Goal: Task Accomplishment & Management: Manage account settings

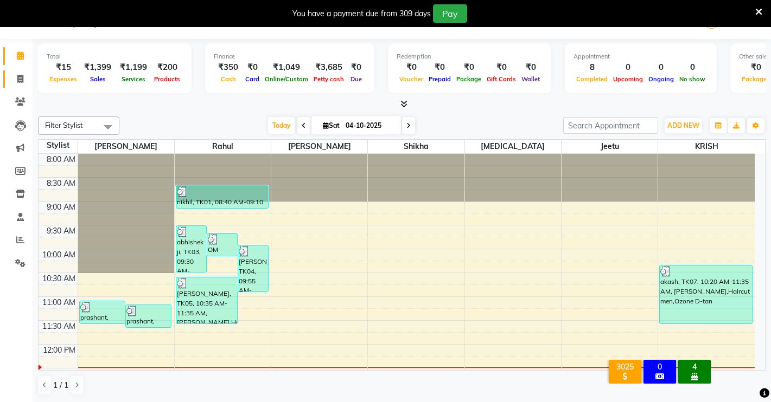
scroll to position [27, 0]
click at [22, 75] on icon at bounding box center [20, 79] width 6 height 8
select select "service"
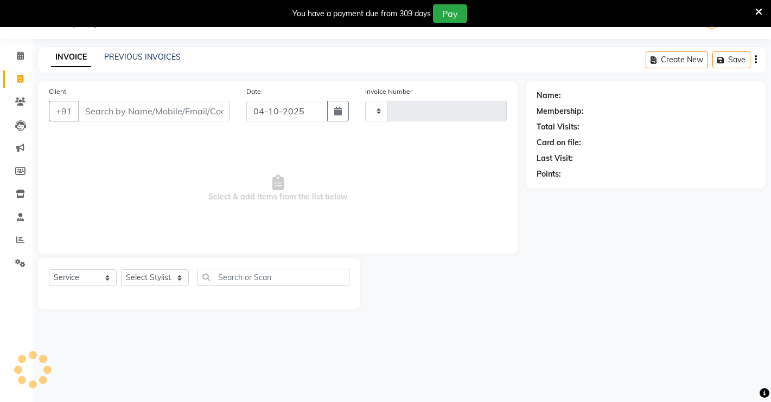
type input "5010"
select select "7317"
click at [126, 116] on input "Client" at bounding box center [154, 111] width 152 height 21
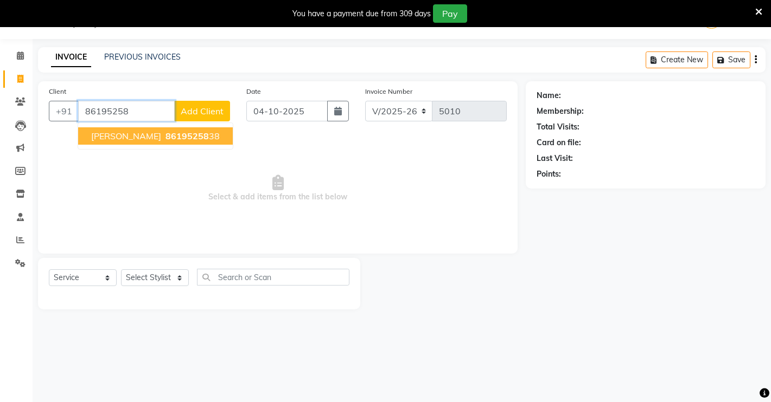
drag, startPoint x: 165, startPoint y: 137, endPoint x: 180, endPoint y: 187, distance: 51.9
click at [170, 137] on button "[PERSON_NAME] 86195258 38" at bounding box center [155, 135] width 155 height 17
type input "8619525838"
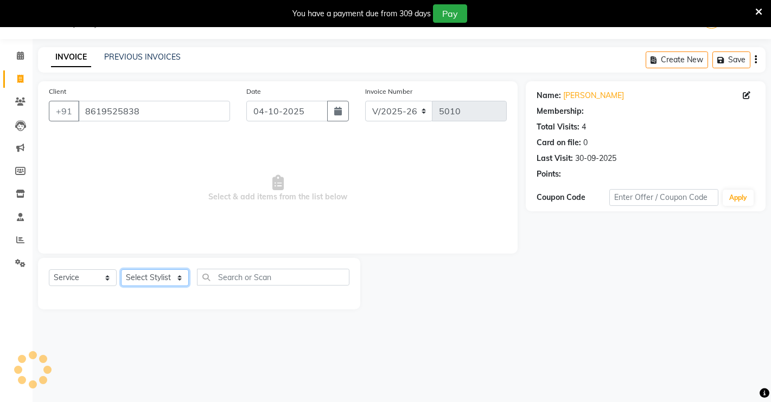
click at [179, 278] on select "Select Stylist [PERSON_NAME] [PERSON_NAME] NAVEEN [MEDICAL_DATA][PERSON_NAME] […" at bounding box center [155, 278] width 68 height 17
click at [121, 270] on select "Select Stylist [PERSON_NAME] [PERSON_NAME] NAVEEN [MEDICAL_DATA][PERSON_NAME] […" at bounding box center [155, 278] width 68 height 17
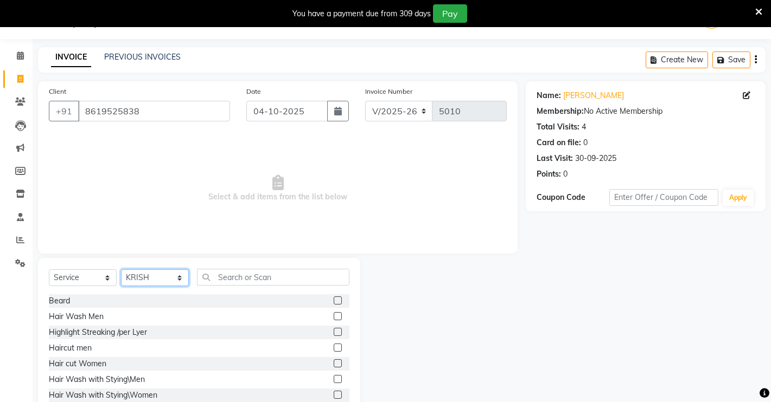
drag, startPoint x: 143, startPoint y: 276, endPoint x: 146, endPoint y: 270, distance: 6.6
click at [144, 276] on select "Select Stylist [PERSON_NAME] [PERSON_NAME] NAVEEN [MEDICAL_DATA][PERSON_NAME] […" at bounding box center [155, 278] width 68 height 17
select select "75199"
click at [121, 270] on select "Select Stylist [PERSON_NAME] [PERSON_NAME] NAVEEN [MEDICAL_DATA][PERSON_NAME] […" at bounding box center [155, 278] width 68 height 17
click at [334, 347] on label at bounding box center [338, 348] width 8 height 8
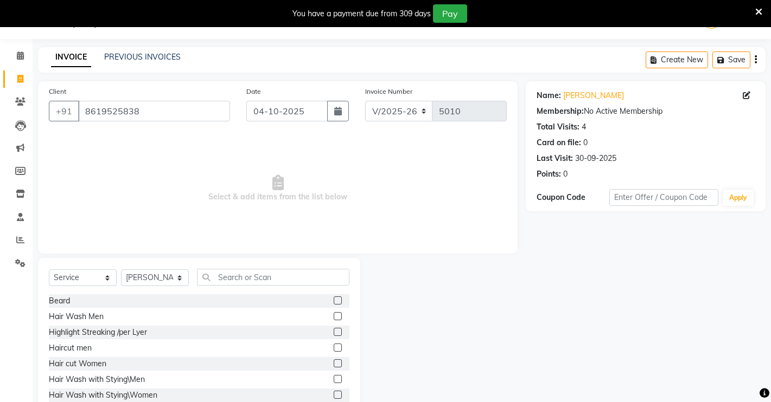
click at [334, 347] on input "checkbox" at bounding box center [337, 348] width 7 height 7
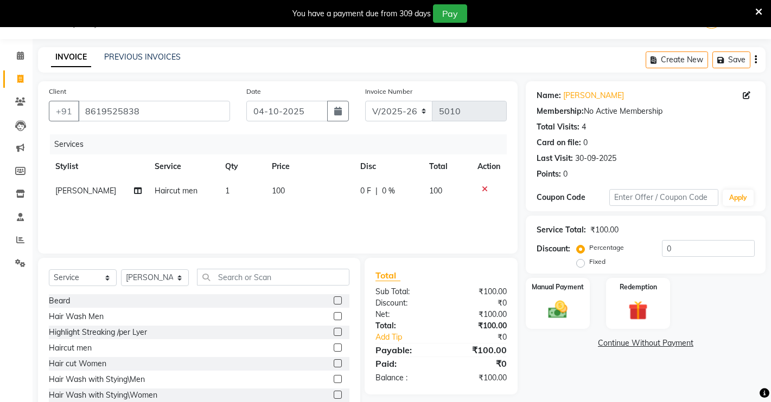
click at [334, 344] on label at bounding box center [338, 348] width 8 height 8
click at [334, 345] on input "checkbox" at bounding box center [337, 348] width 7 height 7
checkbox input "false"
click at [555, 312] on img at bounding box center [557, 309] width 33 height 23
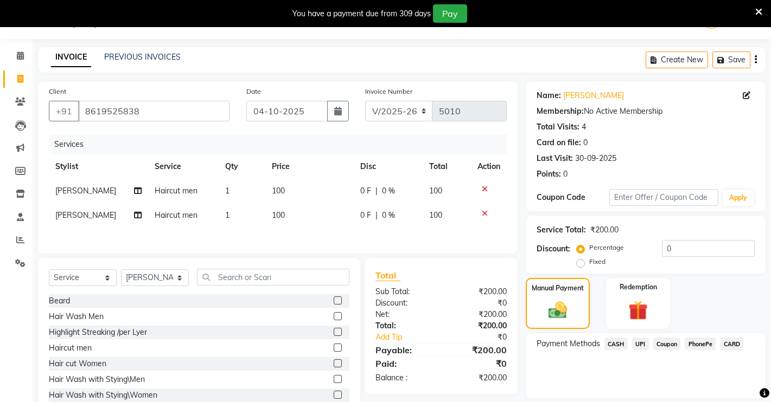
scroll to position [63, 0]
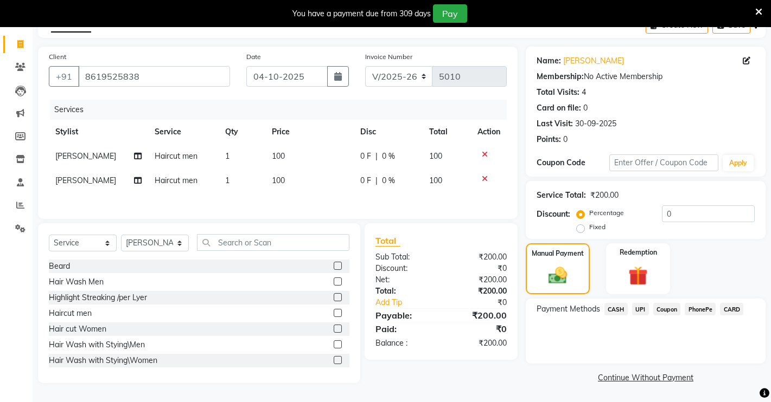
click at [613, 307] on span "CASH" at bounding box center [615, 309] width 23 height 12
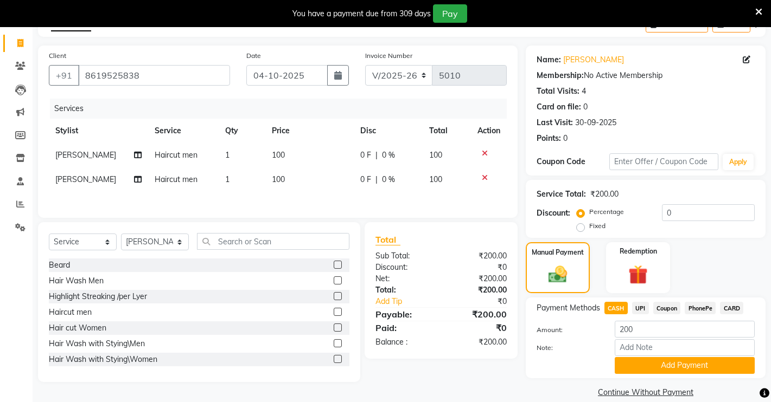
scroll to position [78, 0]
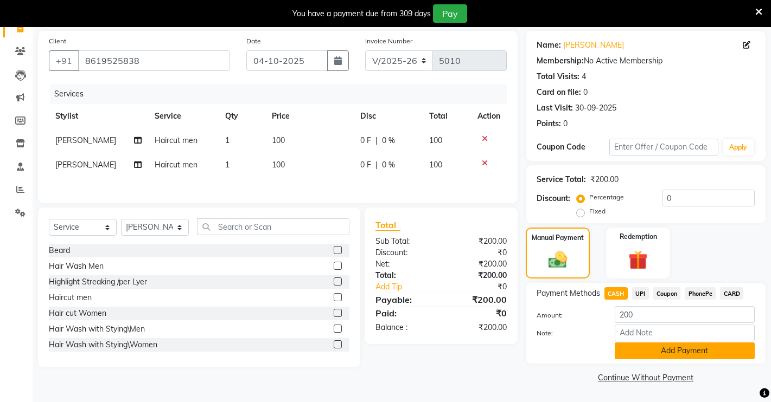
click at [668, 354] on button "Add Payment" at bounding box center [685, 351] width 140 height 17
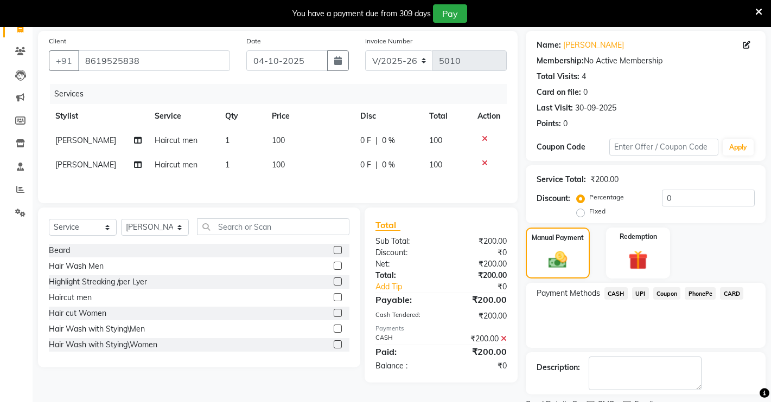
scroll to position [123, 0]
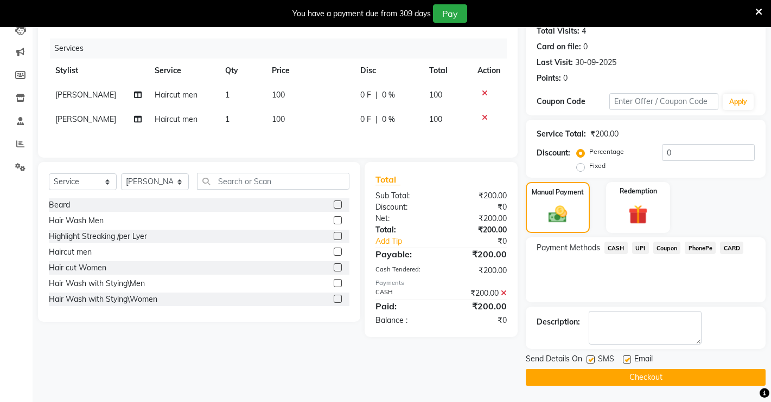
click at [665, 372] on button "Checkout" at bounding box center [646, 377] width 240 height 17
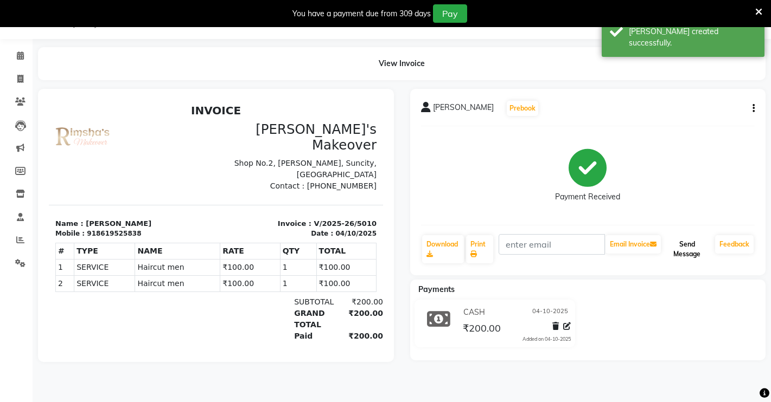
click at [700, 253] on button "Send Message" at bounding box center [687, 249] width 48 height 28
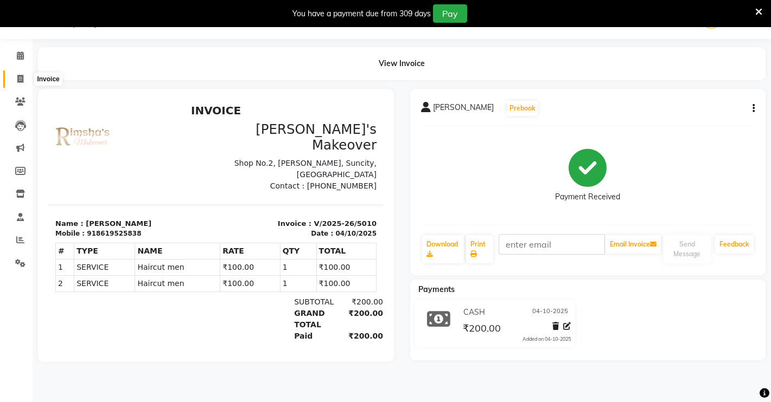
click at [17, 74] on span at bounding box center [20, 79] width 19 height 12
select select "service"
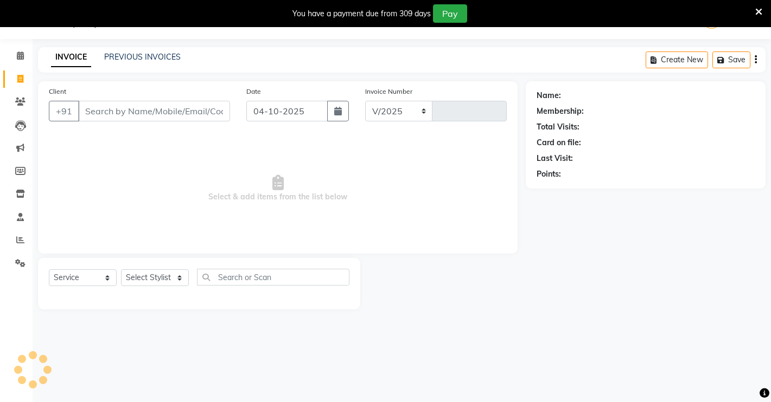
select select "7317"
type input "5011"
click at [148, 105] on input "Client" at bounding box center [154, 111] width 152 height 21
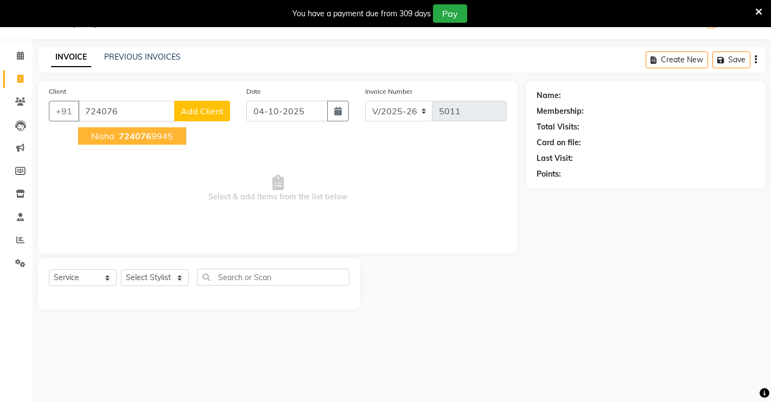
click at [119, 136] on span "724076" at bounding box center [135, 136] width 33 height 11
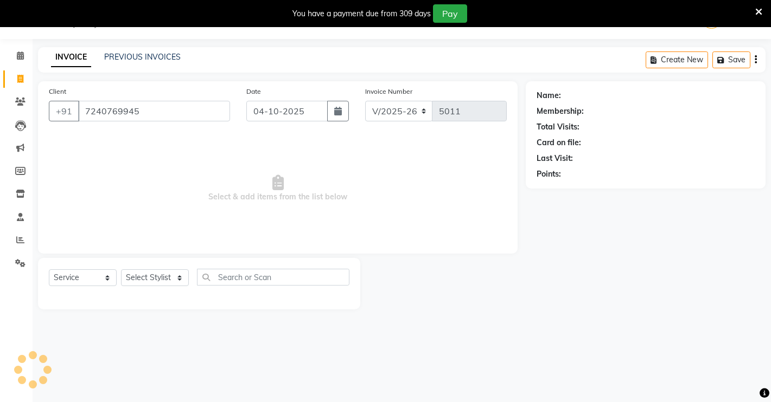
type input "7240769945"
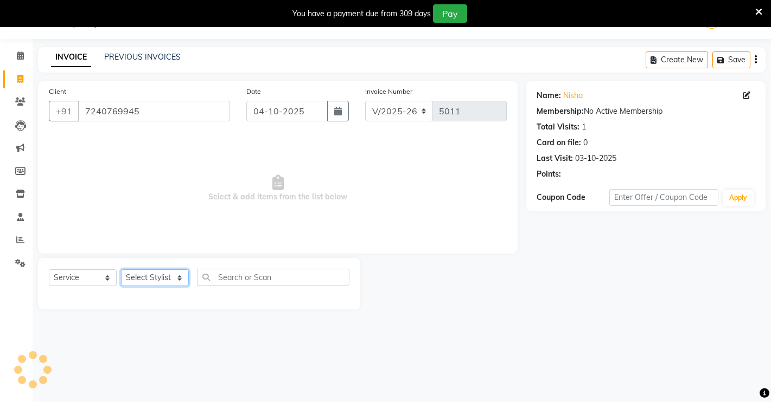
click at [161, 277] on select "Select Stylist [PERSON_NAME] [PERSON_NAME] NAVEEN [MEDICAL_DATA][PERSON_NAME] […" at bounding box center [155, 278] width 68 height 17
select select "77364"
click at [121, 270] on select "Select Stylist [PERSON_NAME] [PERSON_NAME] NAVEEN [MEDICAL_DATA][PERSON_NAME] […" at bounding box center [155, 278] width 68 height 17
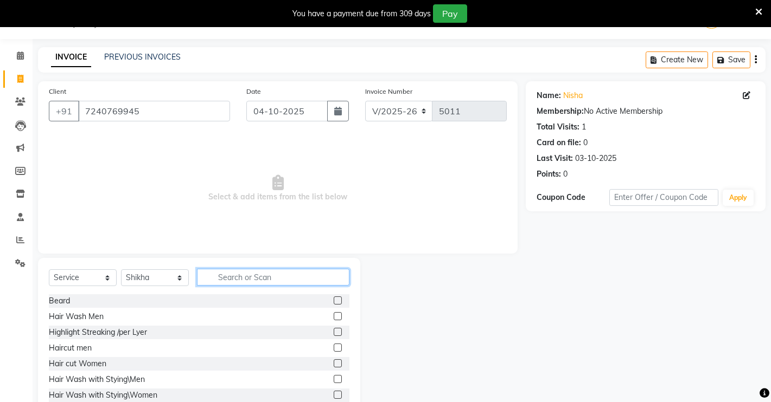
click at [252, 276] on input "text" at bounding box center [273, 277] width 152 height 17
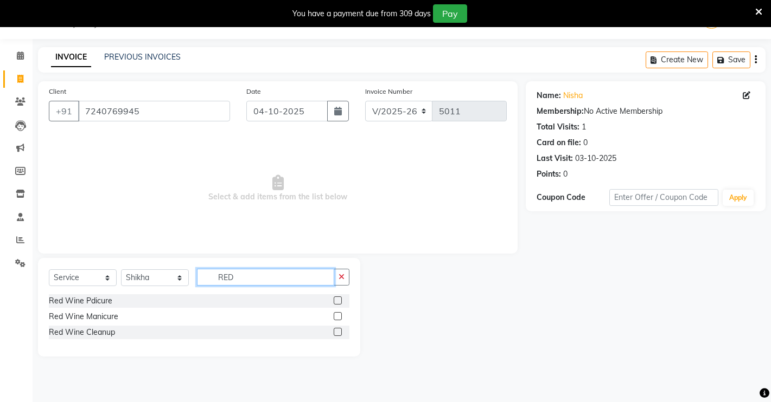
type input "RED"
click at [340, 298] on label at bounding box center [338, 301] width 8 height 8
click at [340, 298] on input "checkbox" at bounding box center [337, 301] width 7 height 7
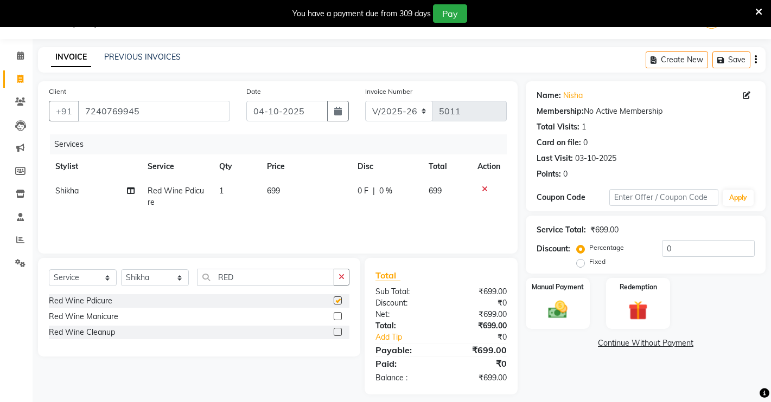
checkbox input "false"
click at [342, 286] on div "Select Service Product Membership Package Voucher Prepaid Gift Card Select Styl…" at bounding box center [199, 281] width 301 height 25
click at [343, 276] on icon "button" at bounding box center [341, 277] width 6 height 8
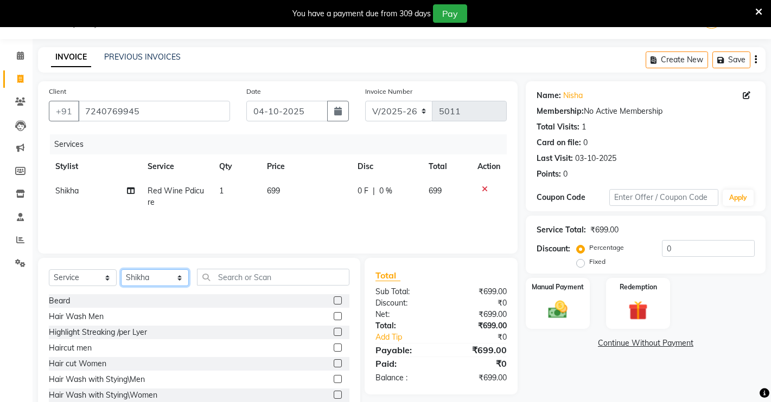
click at [174, 276] on select "Select Stylist [PERSON_NAME] [PERSON_NAME] NAVEEN [MEDICAL_DATA][PERSON_NAME] […" at bounding box center [155, 278] width 68 height 17
select select "77366"
click at [121, 270] on select "Select Stylist [PERSON_NAME] [PERSON_NAME] NAVEEN [MEDICAL_DATA][PERSON_NAME] […" at bounding box center [155, 278] width 68 height 17
click at [237, 268] on div "Select Service Product Membership Package Voucher Prepaid Gift Card Select Styl…" at bounding box center [199, 338] width 322 height 160
click at [237, 278] on input "text" at bounding box center [273, 277] width 152 height 17
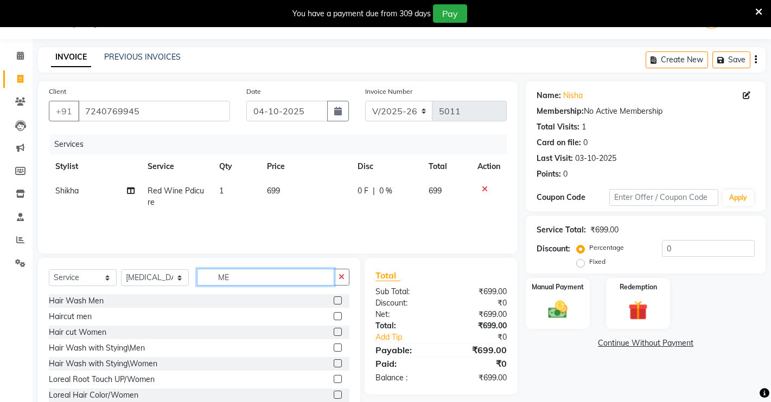
type input "M"
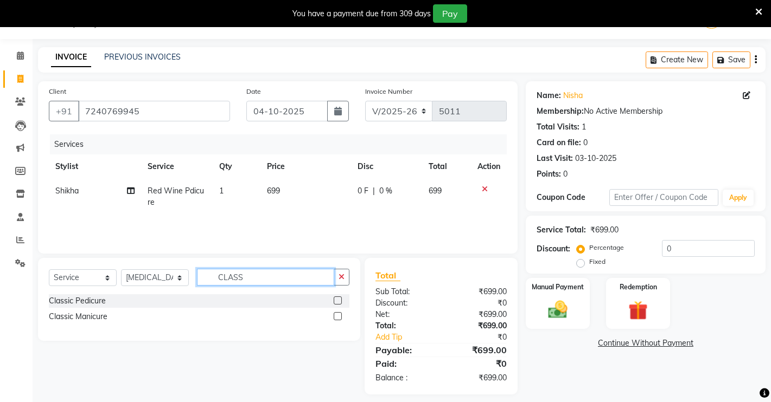
type input "CLASS"
click at [338, 319] on label at bounding box center [338, 316] width 8 height 8
click at [338, 319] on input "checkbox" at bounding box center [337, 317] width 7 height 7
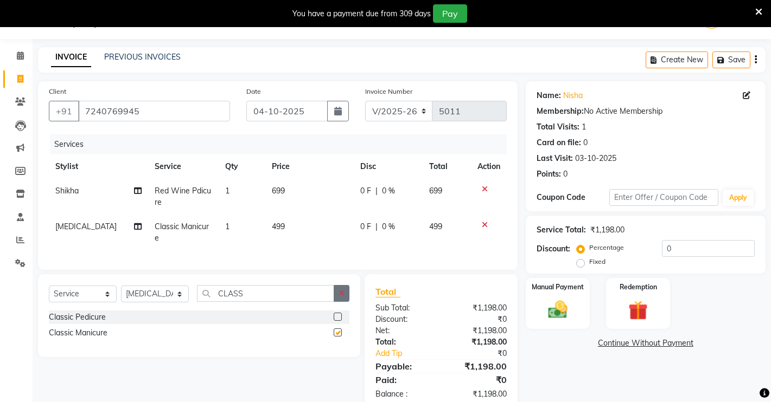
checkbox input "false"
drag, startPoint x: 345, startPoint y: 295, endPoint x: 334, endPoint y: 301, distance: 12.7
click at [342, 295] on div "Select Service Product Membership Package Voucher Prepaid Gift Card Select Styl…" at bounding box center [199, 315] width 322 height 83
click at [334, 302] on button "button" at bounding box center [342, 293] width 16 height 17
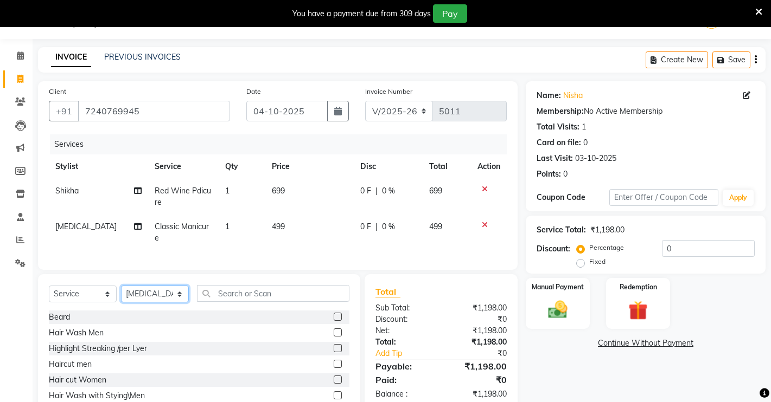
click at [157, 303] on select "Select Stylist [PERSON_NAME] [PERSON_NAME] NAVEEN [MEDICAL_DATA][PERSON_NAME] […" at bounding box center [155, 294] width 68 height 17
select select "77364"
click at [121, 296] on select "Select Stylist [PERSON_NAME] [PERSON_NAME] NAVEEN [MEDICAL_DATA][PERSON_NAME] […" at bounding box center [155, 294] width 68 height 17
click at [231, 302] on input "text" at bounding box center [273, 293] width 152 height 17
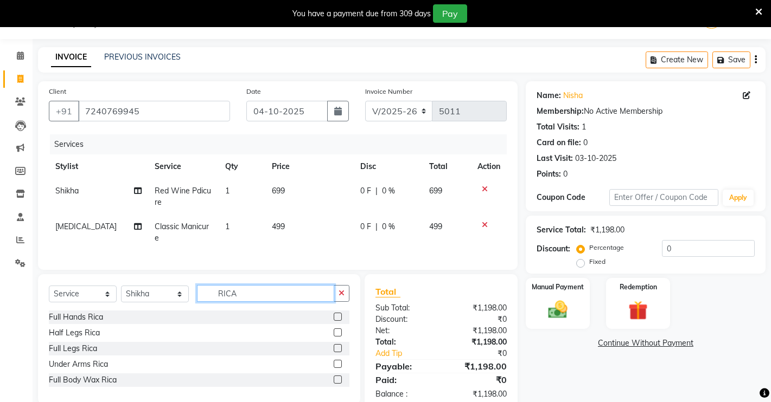
type input "RICA"
click at [336, 321] on label at bounding box center [338, 317] width 8 height 8
click at [336, 321] on input "checkbox" at bounding box center [337, 317] width 7 height 7
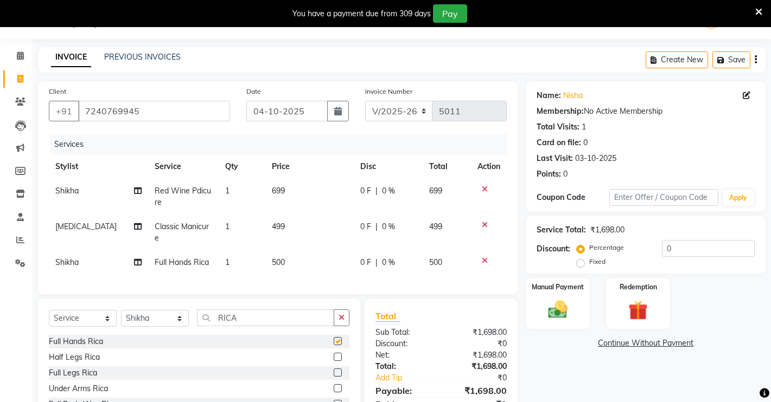
checkbox input "false"
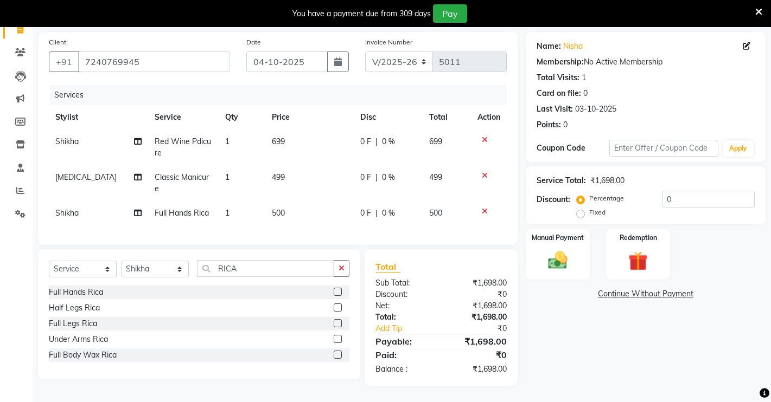
click at [337, 340] on label at bounding box center [338, 339] width 8 height 8
click at [337, 340] on input "checkbox" at bounding box center [337, 339] width 7 height 7
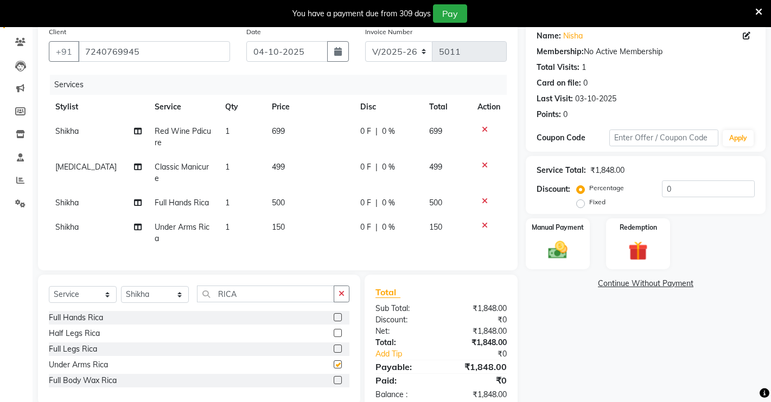
checkbox input "false"
click at [172, 299] on select "Select Stylist [PERSON_NAME] [PERSON_NAME] NAVEEN [MEDICAL_DATA][PERSON_NAME] […" at bounding box center [155, 294] width 68 height 17
select select "77366"
click at [121, 297] on select "Select Stylist [PERSON_NAME] [PERSON_NAME] NAVEEN [MEDICAL_DATA][PERSON_NAME] […" at bounding box center [155, 294] width 68 height 17
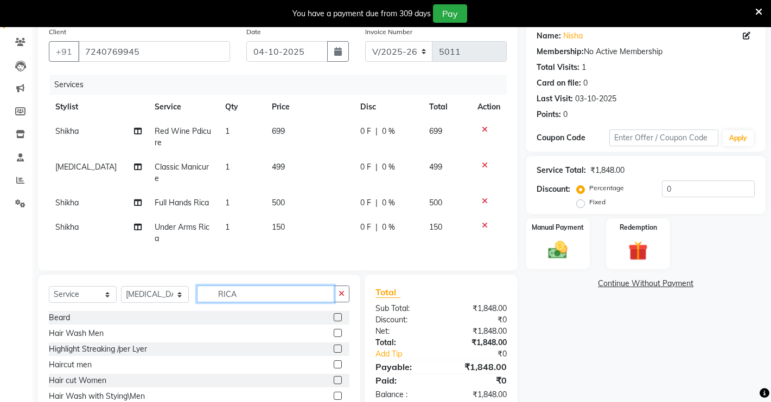
click at [273, 302] on input "RICA" at bounding box center [265, 294] width 137 height 17
type input "RICA"
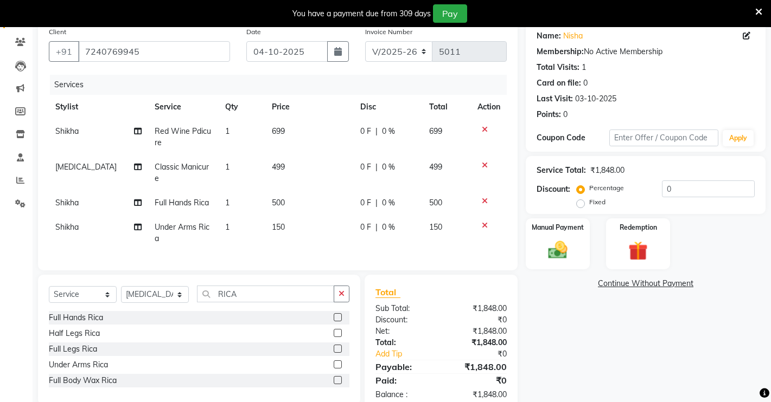
click at [336, 353] on label at bounding box center [338, 349] width 8 height 8
click at [336, 353] on input "checkbox" at bounding box center [337, 349] width 7 height 7
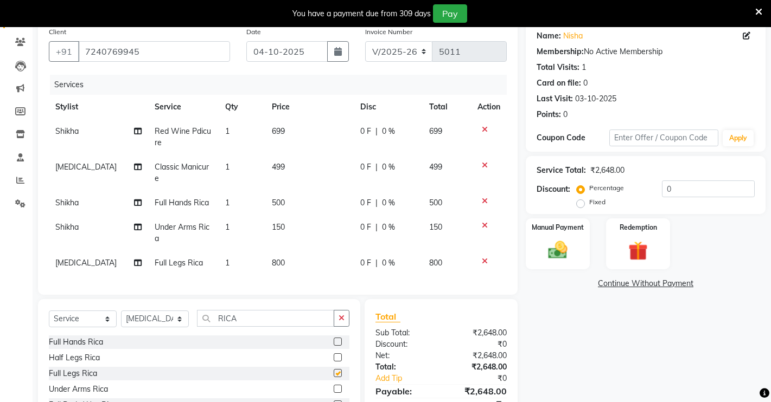
checkbox input "false"
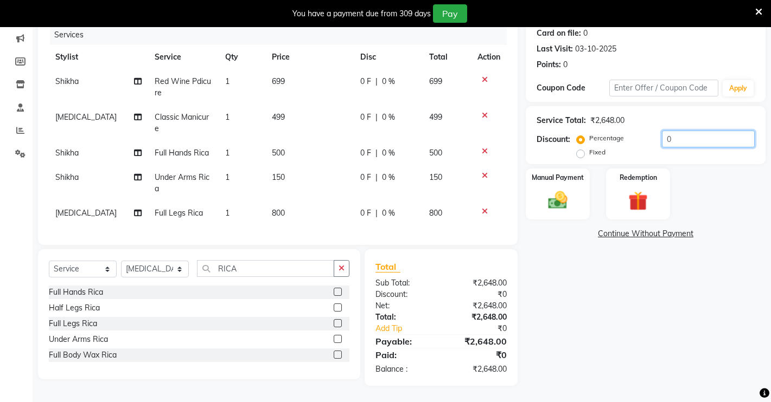
click at [707, 131] on input "0" at bounding box center [708, 139] width 93 height 17
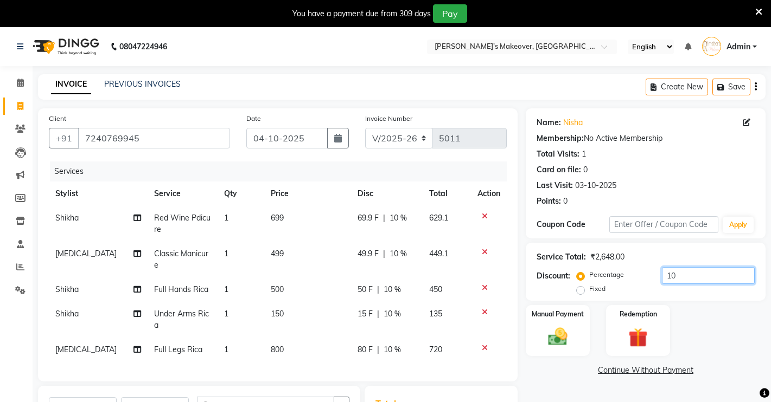
scroll to position [158, 0]
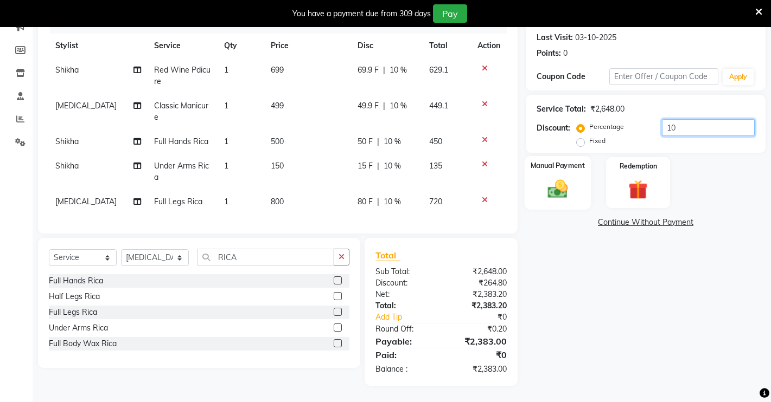
type input "10"
click at [561, 183] on img at bounding box center [557, 188] width 33 height 23
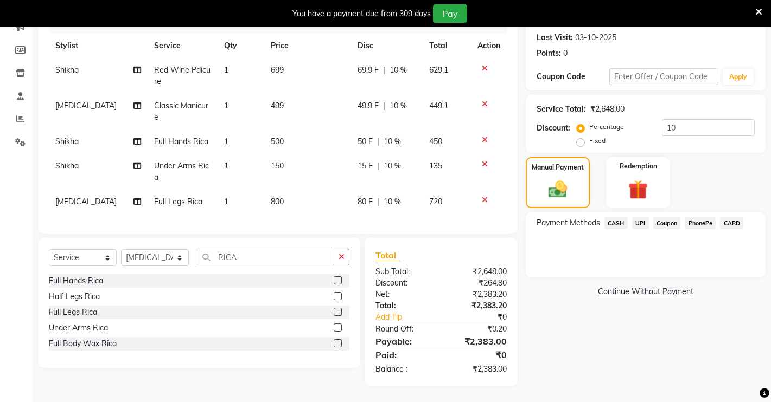
click at [643, 217] on span "UPI" at bounding box center [640, 223] width 17 height 12
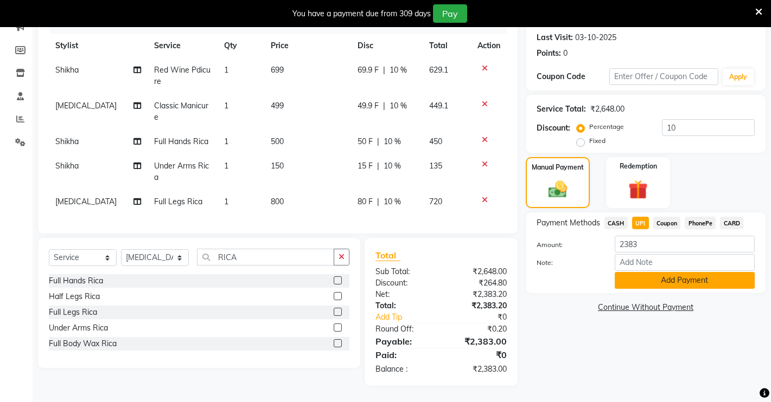
click at [659, 272] on button "Add Payment" at bounding box center [685, 280] width 140 height 17
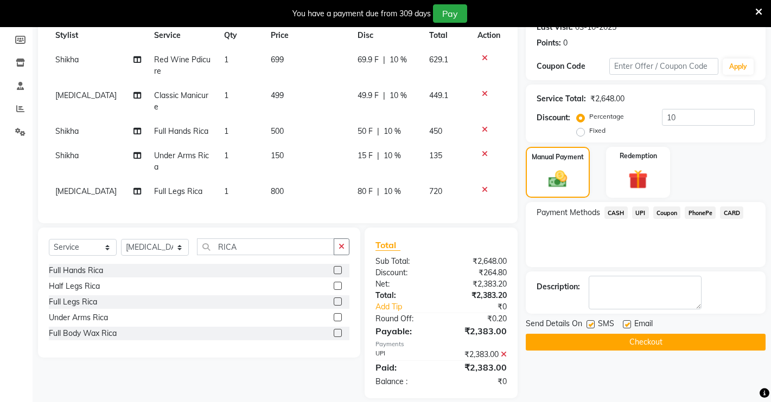
click at [643, 209] on span "UPI" at bounding box center [640, 213] width 17 height 12
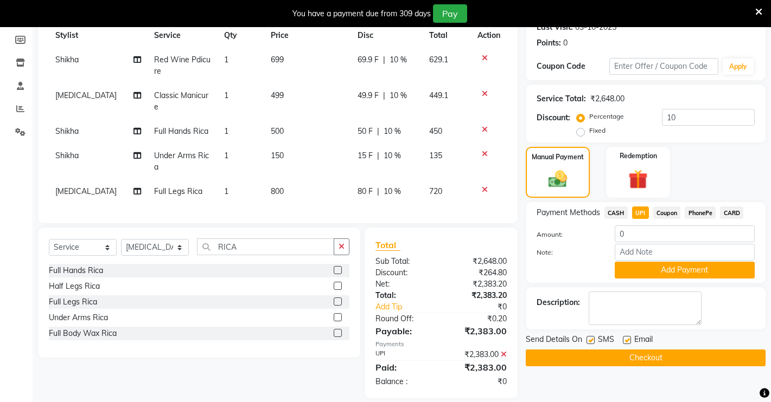
drag, startPoint x: 690, startPoint y: 267, endPoint x: 692, endPoint y: 274, distance: 7.2
click at [692, 271] on button "Add Payment" at bounding box center [685, 270] width 140 height 17
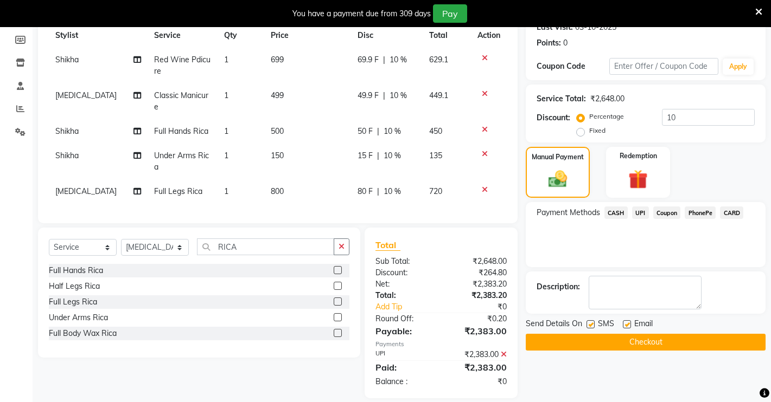
click at [675, 346] on button "Checkout" at bounding box center [646, 342] width 240 height 17
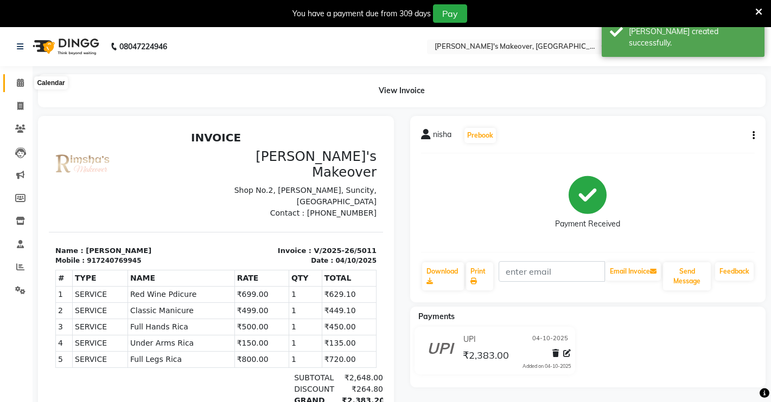
click at [21, 79] on icon at bounding box center [20, 83] width 7 height 8
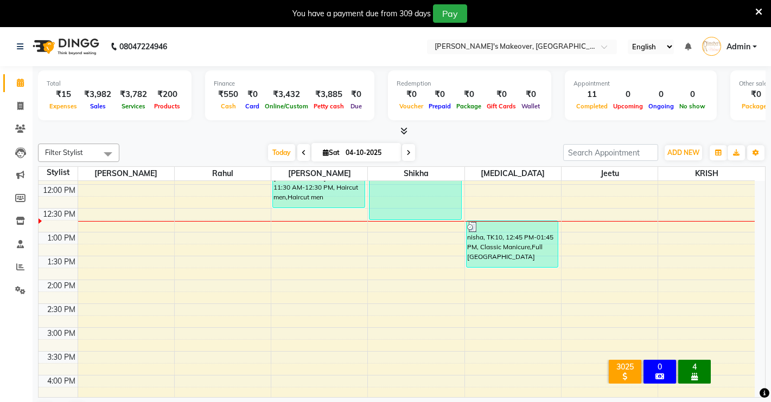
scroll to position [203, 0]
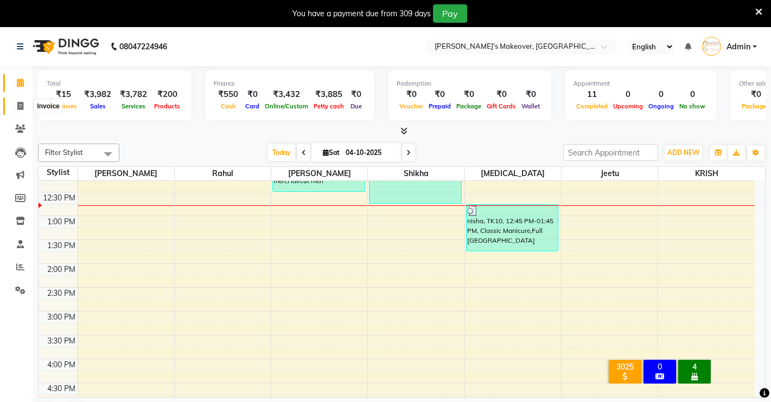
click at [21, 112] on span at bounding box center [20, 106] width 19 height 12
select select "7317"
select select "service"
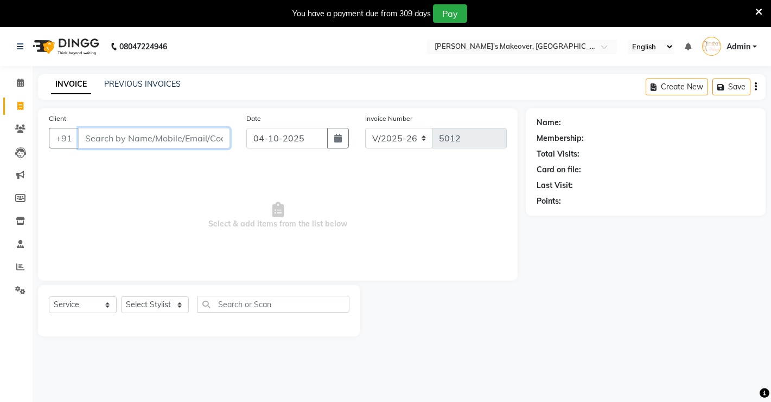
click at [125, 138] on input "Client" at bounding box center [154, 138] width 152 height 21
click at [206, 140] on input "Client" at bounding box center [154, 138] width 152 height 21
drag, startPoint x: 206, startPoint y: 140, endPoint x: 174, endPoint y: 142, distance: 31.5
click at [174, 142] on input "Client" at bounding box center [154, 138] width 152 height 21
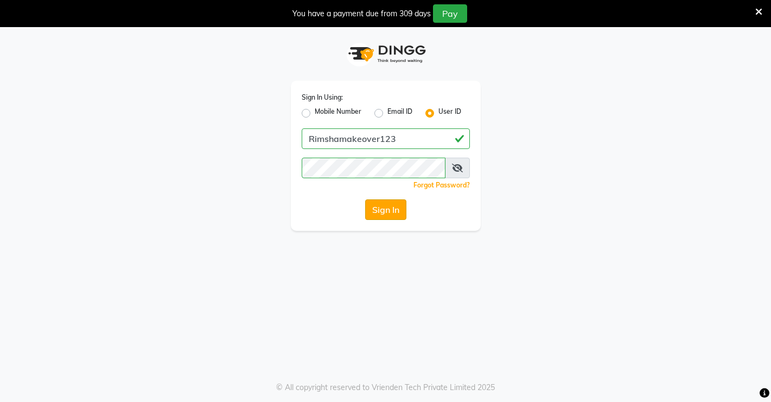
click at [401, 203] on button "Sign In" at bounding box center [385, 210] width 41 height 21
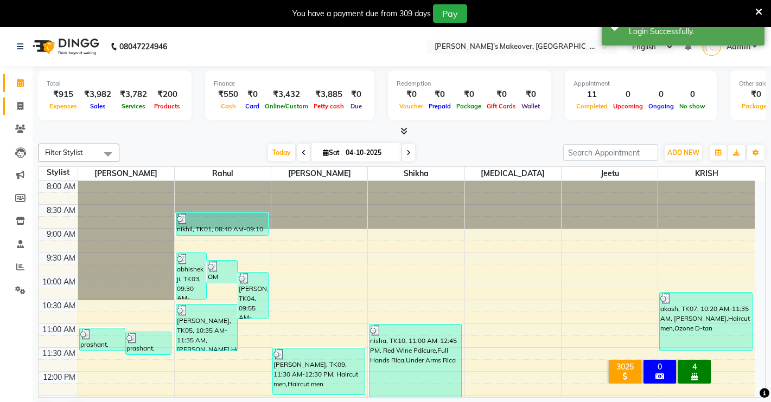
click at [18, 113] on link "Invoice" at bounding box center [16, 107] width 26 height 18
select select "7317"
select select "service"
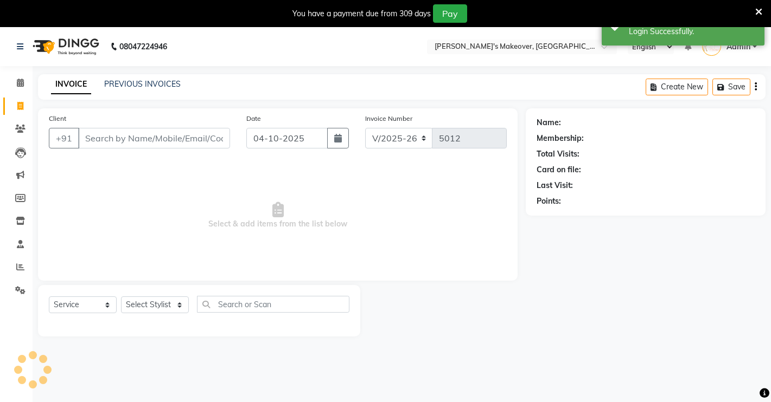
click at [122, 138] on input "Client" at bounding box center [154, 138] width 152 height 21
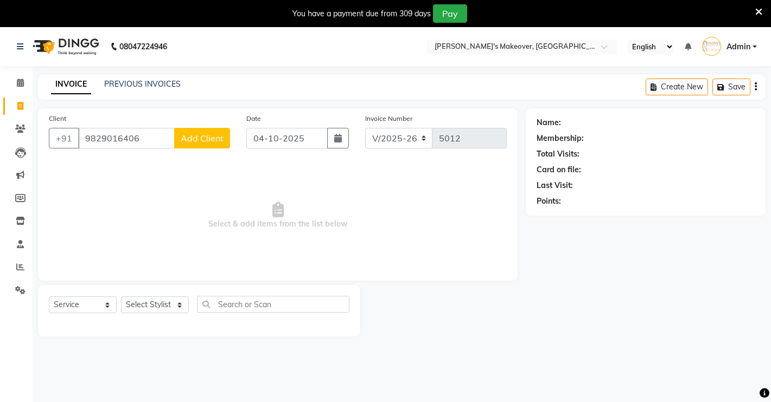
type input "9829016406"
click at [217, 143] on span "Add Client" at bounding box center [202, 138] width 43 height 11
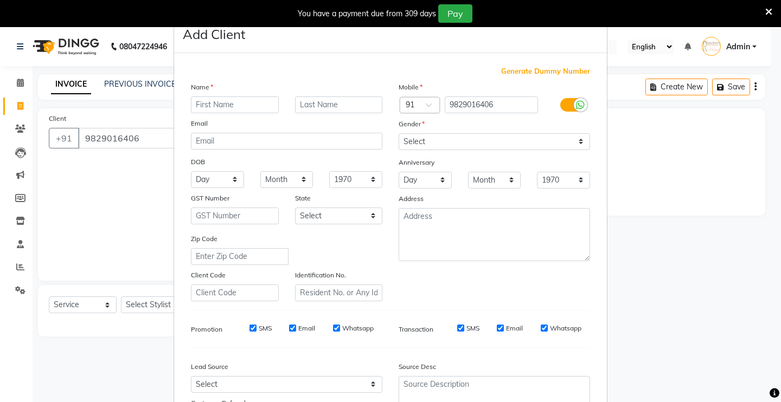
click at [227, 101] on input "text" at bounding box center [235, 105] width 88 height 17
type input "SARITA"
click at [466, 145] on select "Select [DEMOGRAPHIC_DATA] [DEMOGRAPHIC_DATA] Other Prefer Not To Say" at bounding box center [494, 141] width 191 height 17
select select "[DEMOGRAPHIC_DATA]"
click at [399, 133] on select "Select [DEMOGRAPHIC_DATA] [DEMOGRAPHIC_DATA] Other Prefer Not To Say" at bounding box center [494, 141] width 191 height 17
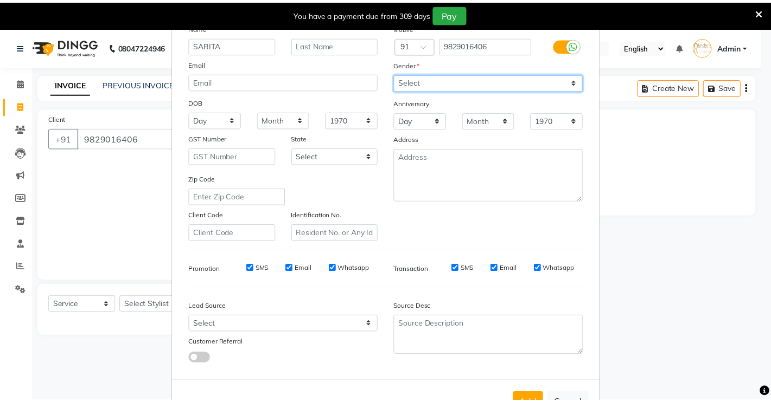
scroll to position [98, 0]
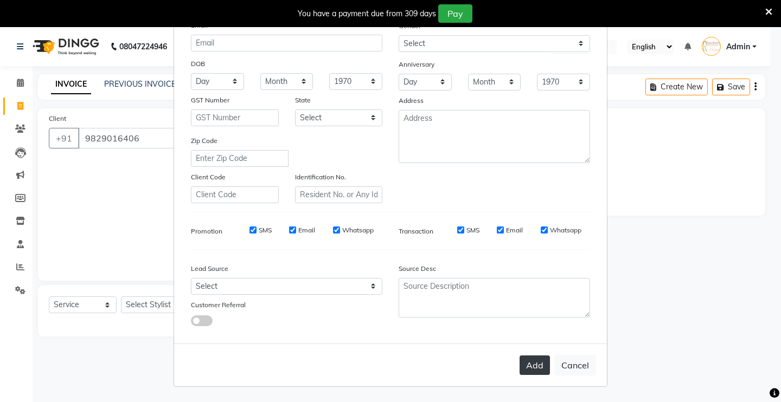
click at [533, 359] on button "Add" at bounding box center [535, 366] width 30 height 20
select select
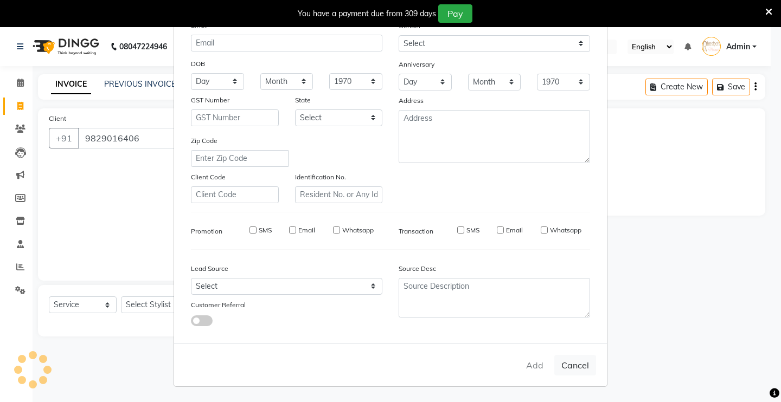
select select
checkbox input "false"
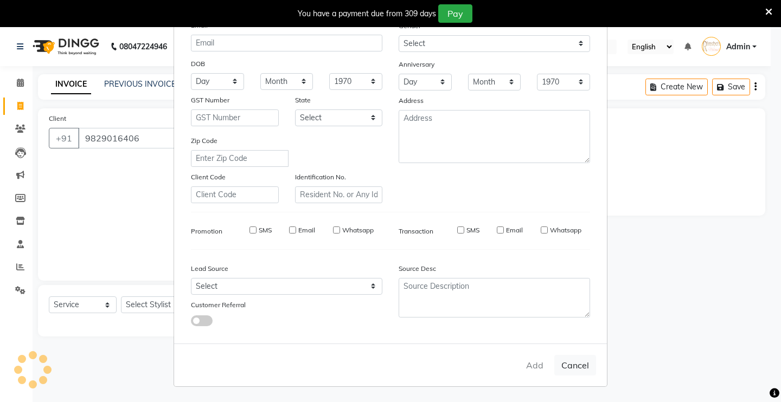
checkbox input "false"
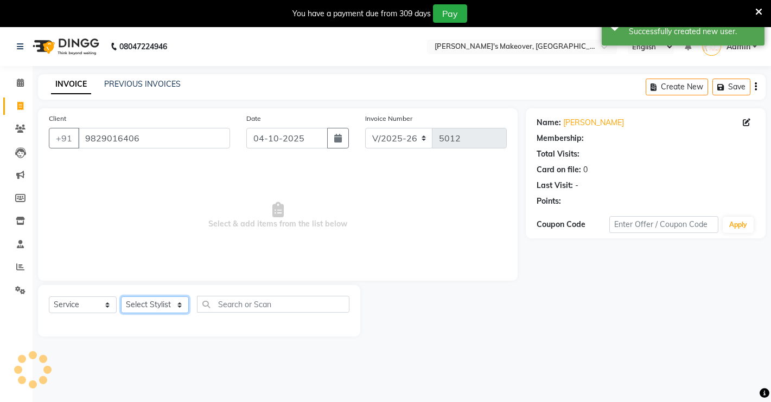
click at [171, 307] on select "Select Stylist [PERSON_NAME] [PERSON_NAME] NAVEEN [MEDICAL_DATA][PERSON_NAME] […" at bounding box center [155, 305] width 68 height 17
select select "88618"
click at [121, 297] on select "Select Stylist [PERSON_NAME] [PERSON_NAME] NAVEEN [MEDICAL_DATA][PERSON_NAME] […" at bounding box center [155, 305] width 68 height 17
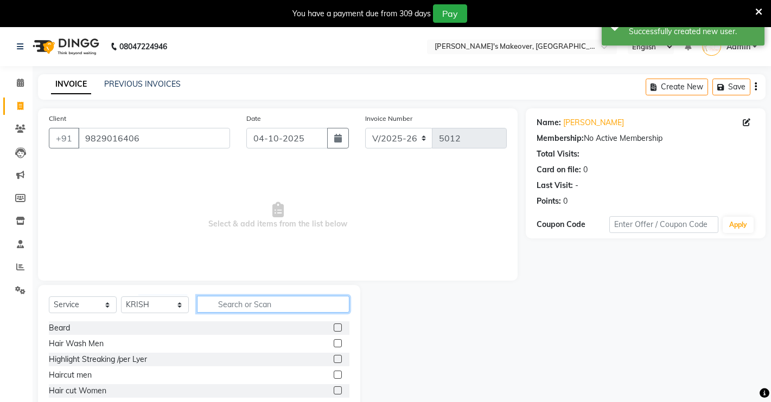
click at [215, 298] on input "text" at bounding box center [273, 304] width 152 height 17
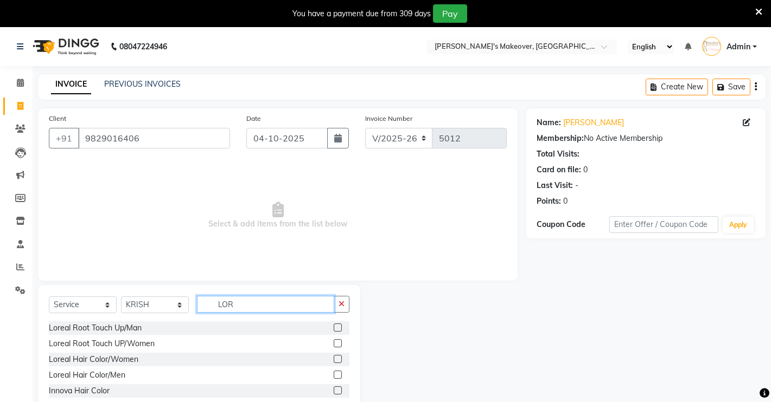
type input "LOR"
click at [334, 360] on label at bounding box center [338, 359] width 8 height 8
click at [334, 360] on input "checkbox" at bounding box center [337, 359] width 7 height 7
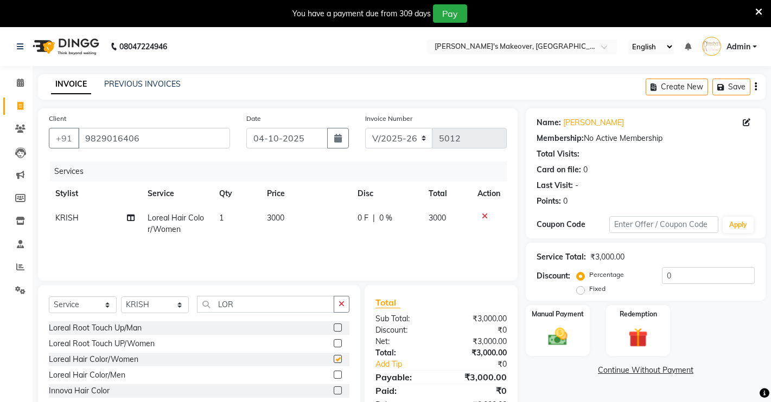
checkbox input "false"
drag, startPoint x: 545, startPoint y: 328, endPoint x: 589, endPoint y: 303, distance: 50.8
click at [545, 327] on img at bounding box center [558, 337] width 32 height 22
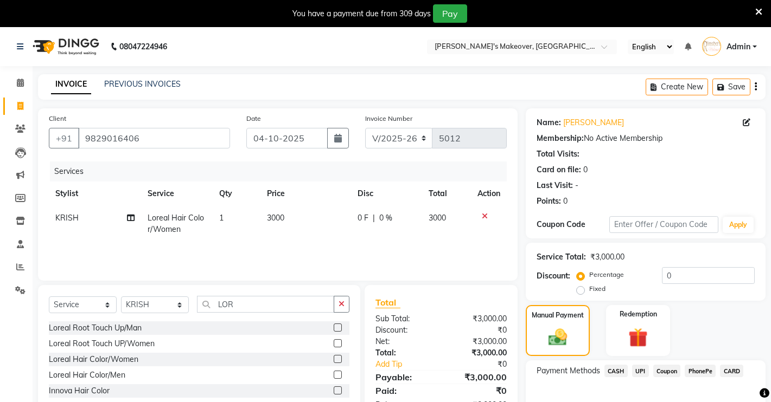
click at [703, 265] on div "Service Total: ₹3,000.00 Discount: Percentage Fixed 0" at bounding box center [645, 271] width 218 height 49
click at [724, 272] on input "0" at bounding box center [708, 275] width 93 height 17
type input "1"
click at [589, 290] on label "Fixed" at bounding box center [597, 289] width 16 height 10
click at [579, 290] on input "Fixed" at bounding box center [583, 289] width 8 height 8
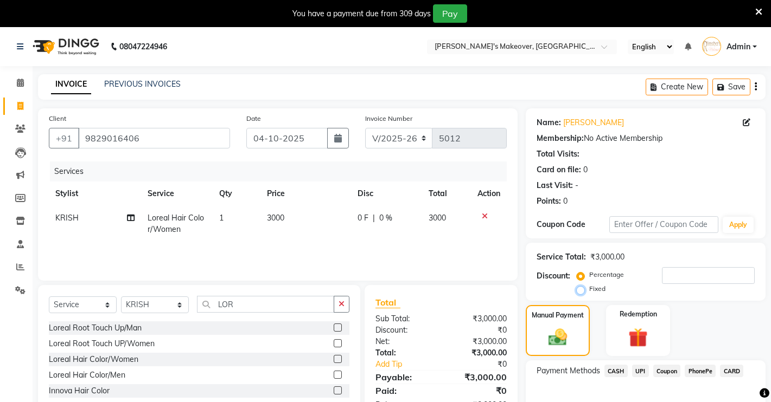
radio input "true"
click at [680, 271] on input "number" at bounding box center [708, 275] width 93 height 17
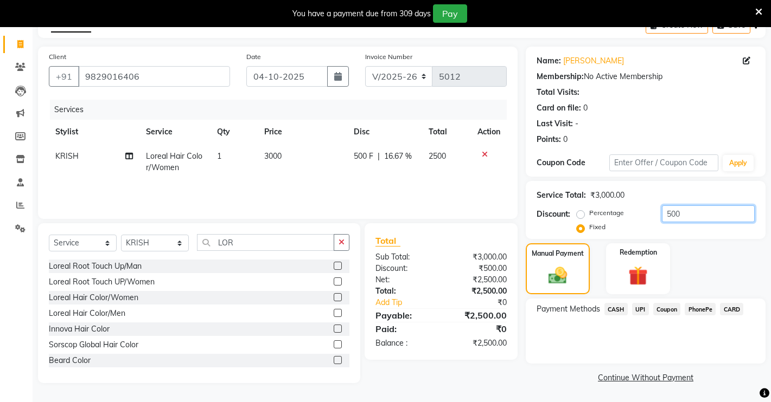
type input "500"
drag, startPoint x: 617, startPoint y: 298, endPoint x: 617, endPoint y: 306, distance: 7.6
click at [617, 299] on div "Payment Methods CASH UPI Coupon PhonePe CARD" at bounding box center [646, 331] width 240 height 65
click at [618, 309] on span "CASH" at bounding box center [615, 309] width 23 height 12
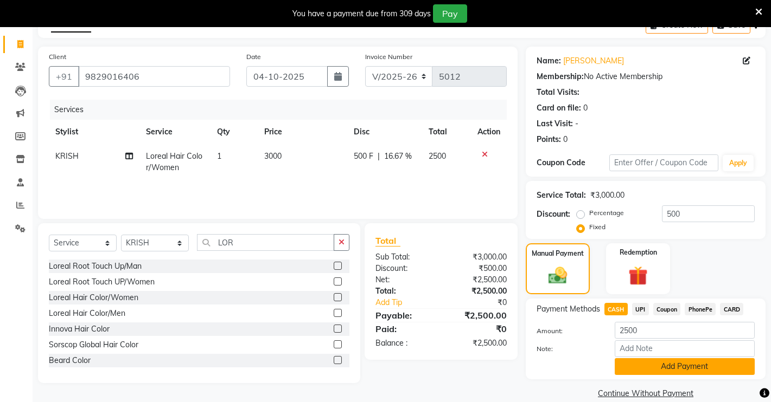
click at [685, 369] on button "Add Payment" at bounding box center [685, 367] width 140 height 17
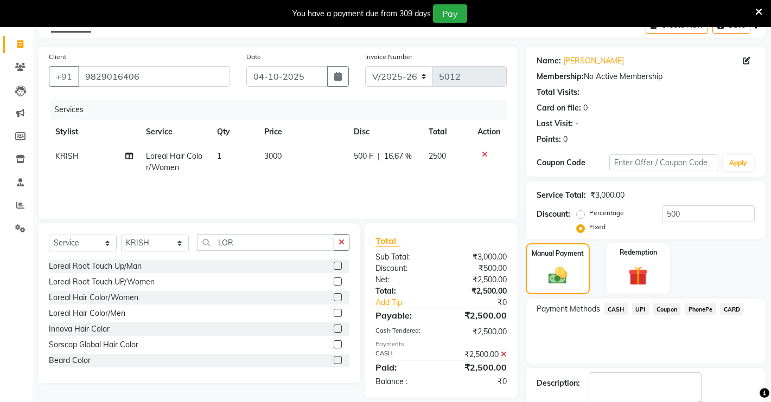
scroll to position [123, 0]
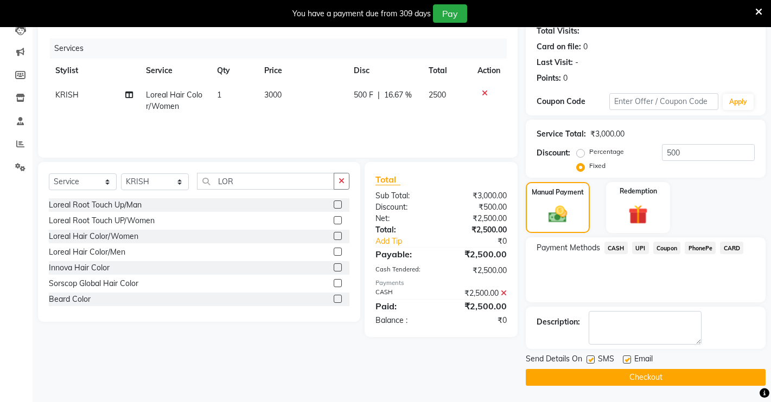
click at [649, 376] on button "Checkout" at bounding box center [646, 377] width 240 height 17
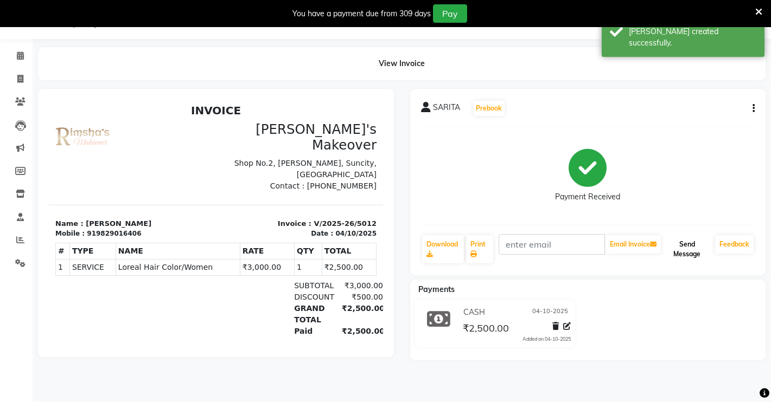
click at [669, 250] on button "Send Message" at bounding box center [687, 249] width 48 height 28
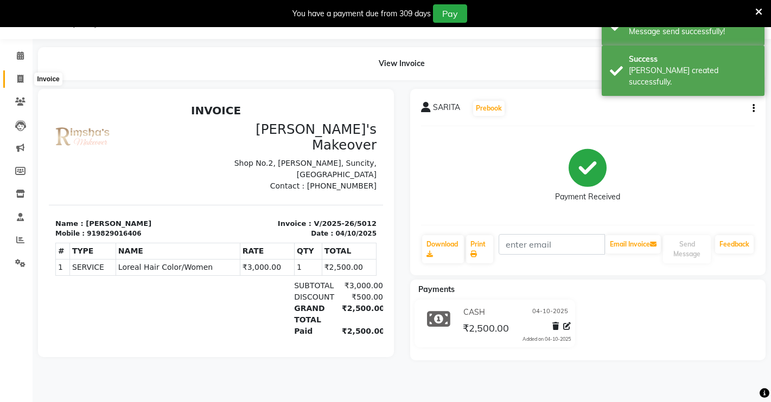
click at [20, 74] on span at bounding box center [20, 79] width 19 height 12
select select "service"
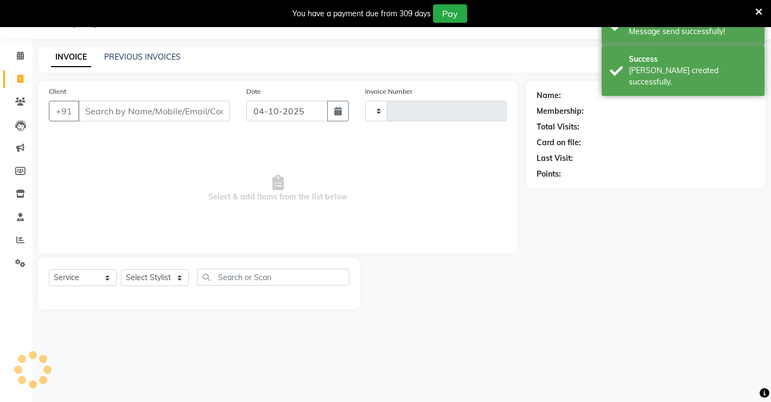
type input "5013"
select select "7317"
click at [17, 60] on span at bounding box center [20, 56] width 19 height 12
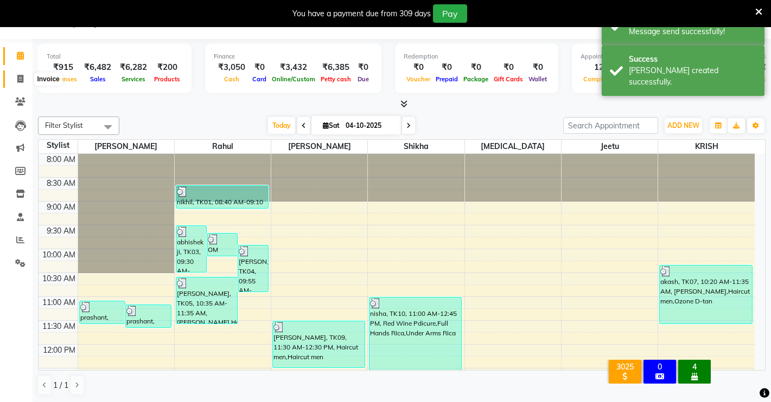
click at [17, 79] on icon at bounding box center [20, 79] width 6 height 8
select select "7317"
select select "service"
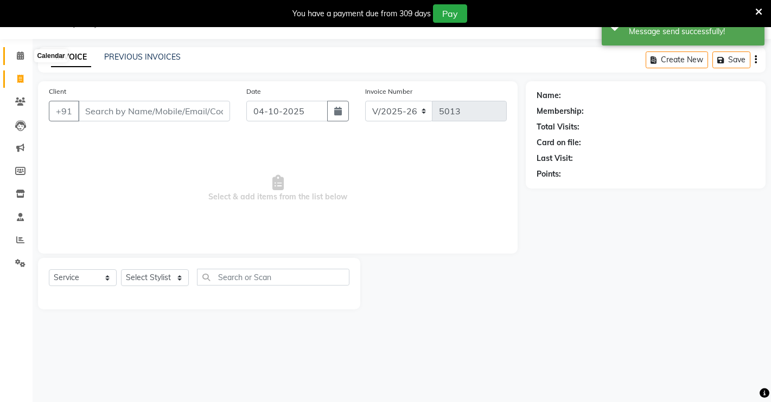
click at [22, 60] on span at bounding box center [20, 56] width 19 height 12
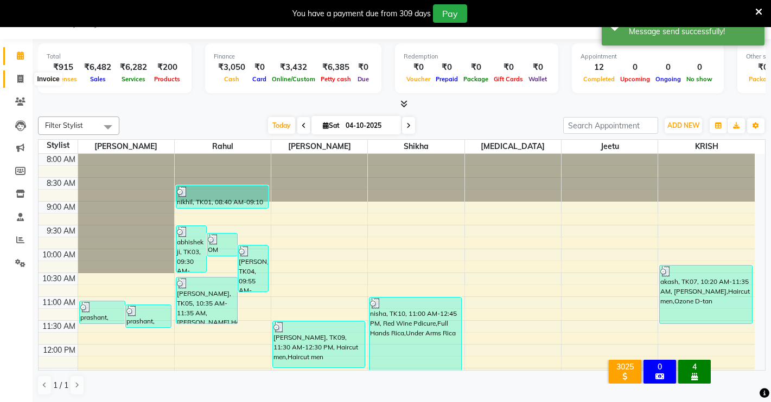
click at [22, 77] on icon at bounding box center [20, 79] width 6 height 8
select select "service"
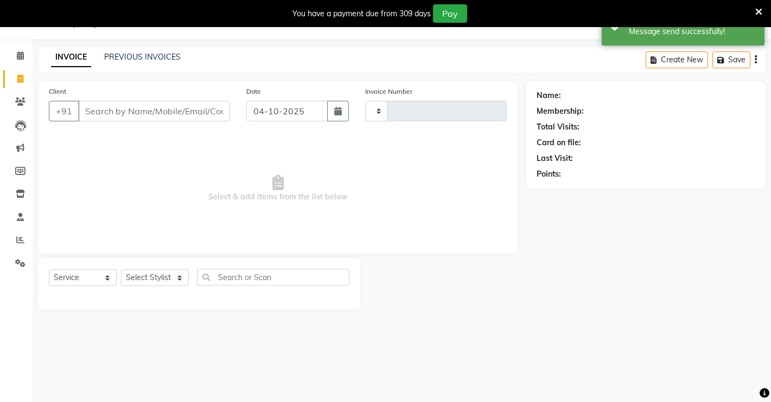
type input "5013"
select select "7317"
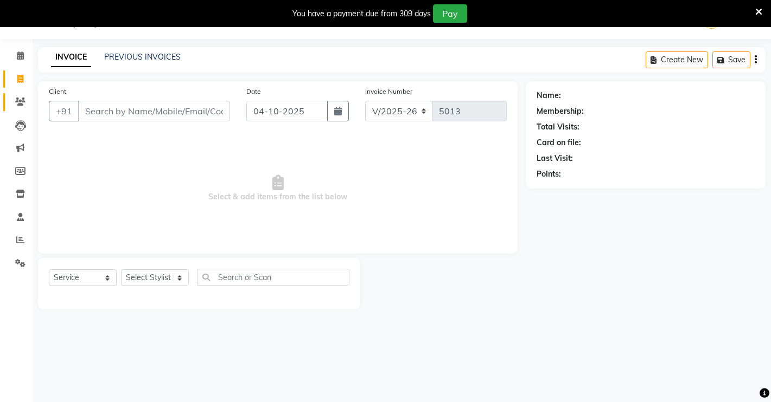
click at [19, 93] on link "Clients" at bounding box center [16, 102] width 26 height 18
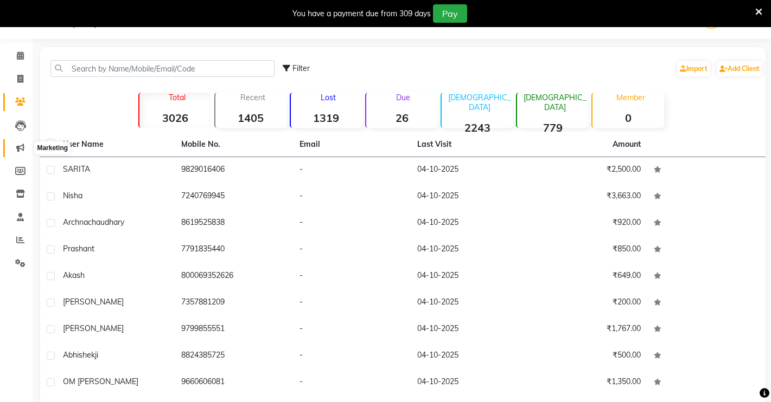
click at [21, 148] on icon at bounding box center [20, 148] width 8 height 8
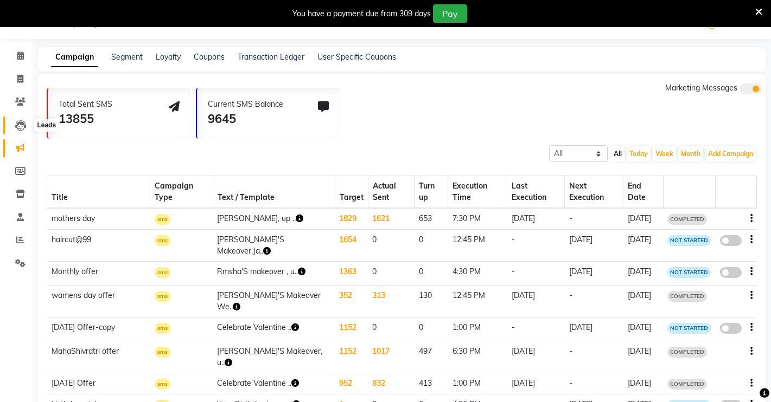
click at [21, 126] on icon at bounding box center [20, 125] width 11 height 11
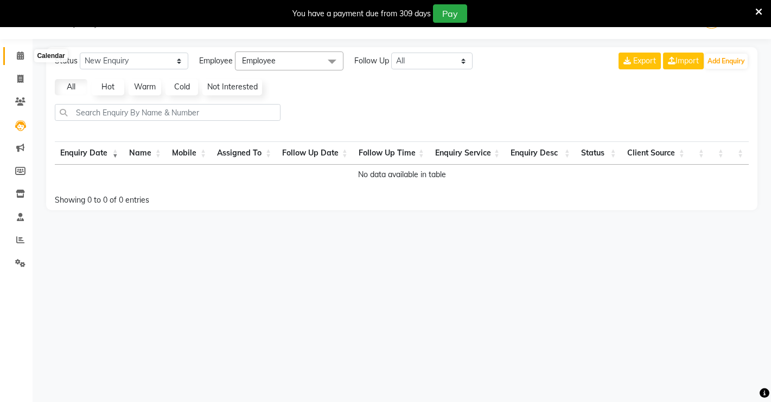
click at [21, 56] on icon at bounding box center [20, 56] width 7 height 8
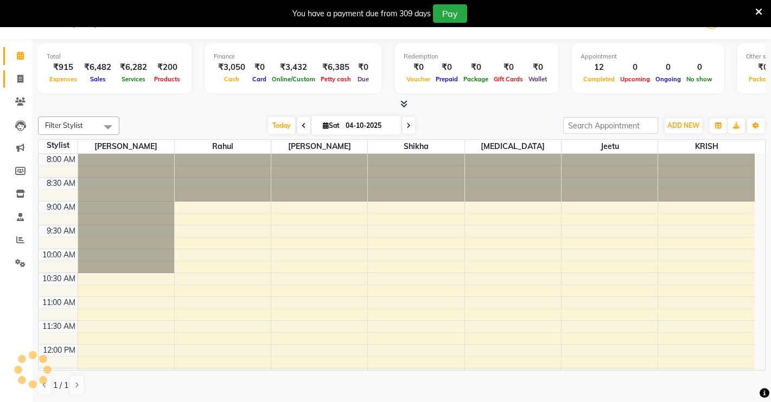
click at [20, 86] on link "Invoice" at bounding box center [16, 80] width 26 height 18
select select "service"
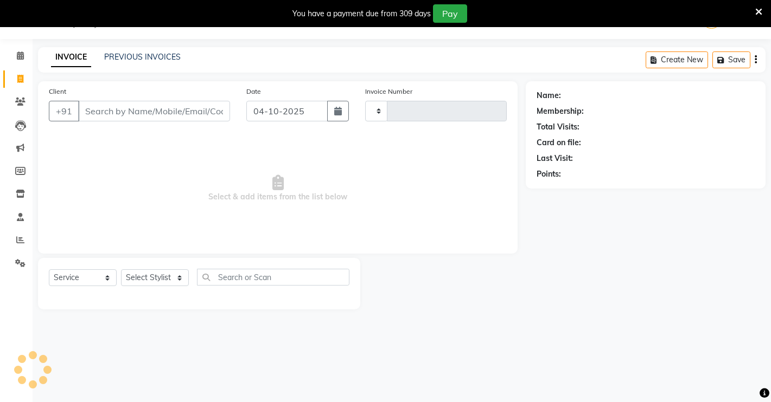
type input "5013"
select select "7317"
click at [95, 110] on input "Client" at bounding box center [154, 111] width 152 height 21
click at [74, 110] on button "+91" at bounding box center [64, 111] width 30 height 21
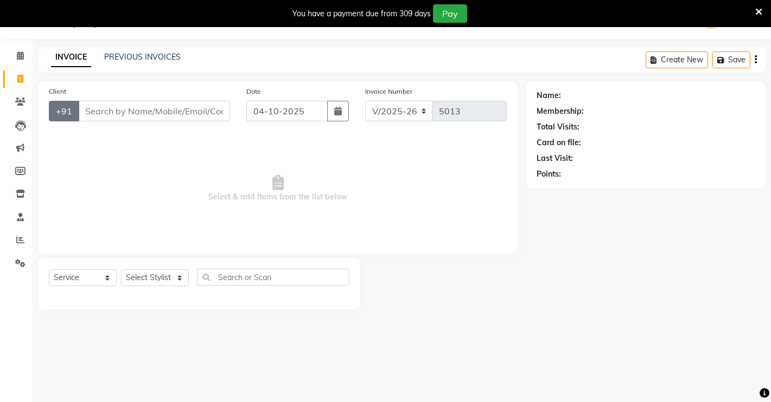
click at [74, 110] on button "+91" at bounding box center [64, 111] width 30 height 21
drag, startPoint x: 86, startPoint y: 109, endPoint x: 107, endPoint y: 113, distance: 22.0
click at [107, 113] on input "Client" at bounding box center [154, 111] width 152 height 21
click at [99, 278] on select "Select Service Product Membership Package Voucher Prepaid Gift Card" at bounding box center [83, 278] width 68 height 17
click at [212, 193] on span "Select & add items from the list below" at bounding box center [278, 189] width 458 height 108
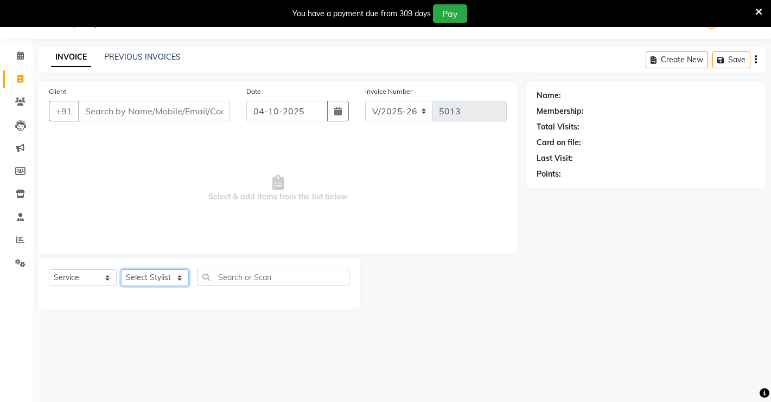
click at [148, 273] on select "Select Stylist [PERSON_NAME] [PERSON_NAME] NAVEEN [MEDICAL_DATA][PERSON_NAME] […" at bounding box center [155, 278] width 68 height 17
drag, startPoint x: 254, startPoint y: 187, endPoint x: 257, endPoint y: 195, distance: 7.9
click at [257, 191] on span "Select & add items from the list below" at bounding box center [278, 189] width 458 height 108
click at [73, 275] on select "Select Service Product Membership Package Voucher Prepaid Gift Card" at bounding box center [83, 278] width 68 height 17
click at [49, 270] on select "Select Service Product Membership Package Voucher Prepaid Gift Card" at bounding box center [83, 278] width 68 height 17
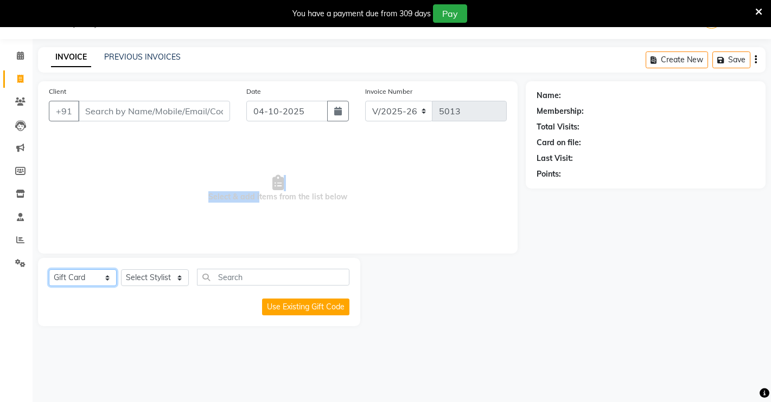
click at [90, 273] on select "Select Service Product Membership Package Voucher Prepaid Gift Card" at bounding box center [83, 278] width 68 height 17
select select "service"
click at [49, 270] on select "Select Service Product Membership Package Voucher Prepaid Gift Card" at bounding box center [83, 278] width 68 height 17
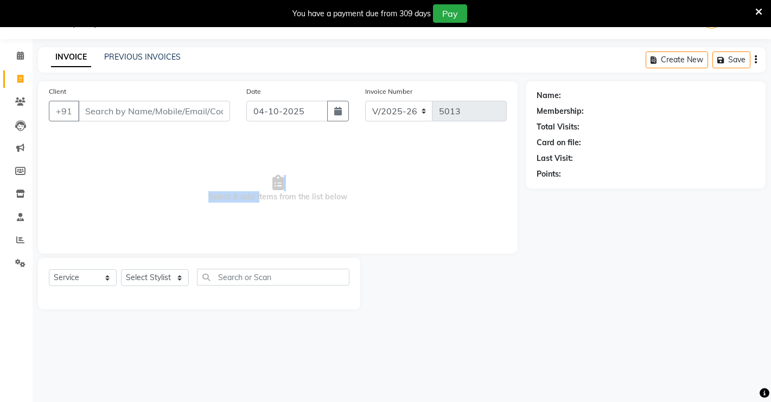
click at [113, 176] on span "Select & add items from the list below" at bounding box center [278, 189] width 458 height 108
click at [114, 175] on span "Select & add items from the list below" at bounding box center [278, 189] width 458 height 108
drag, startPoint x: 99, startPoint y: 106, endPoint x: 112, endPoint y: 149, distance: 44.6
click at [108, 145] on div "Client +91 Date [DATE] Invoice Number V/2025 V/[PHONE_NUMBER] Select & add item…" at bounding box center [278, 167] width 480 height 172
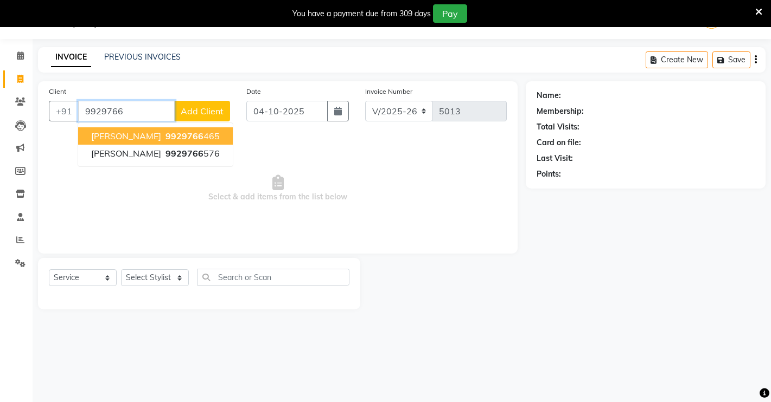
drag, startPoint x: 155, startPoint y: 138, endPoint x: 155, endPoint y: 145, distance: 6.5
click at [165, 139] on span "9929766" at bounding box center [184, 136] width 38 height 11
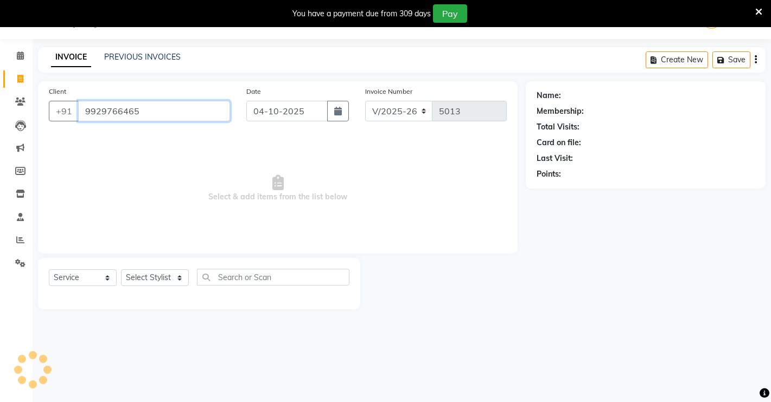
type input "9929766465"
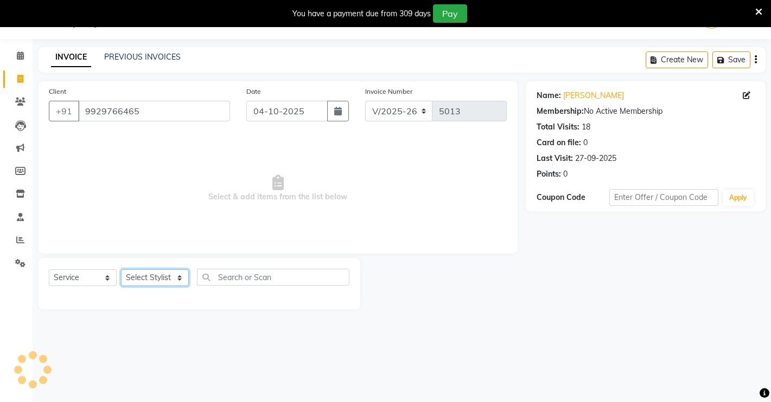
click at [156, 271] on select "Select Stylist [PERSON_NAME] [PERSON_NAME] NAVEEN [MEDICAL_DATA][PERSON_NAME] […" at bounding box center [155, 278] width 68 height 17
select select "65689"
click at [121, 270] on select "Select Stylist [PERSON_NAME] [PERSON_NAME] NAVEEN [MEDICAL_DATA][PERSON_NAME] […" at bounding box center [155, 278] width 68 height 17
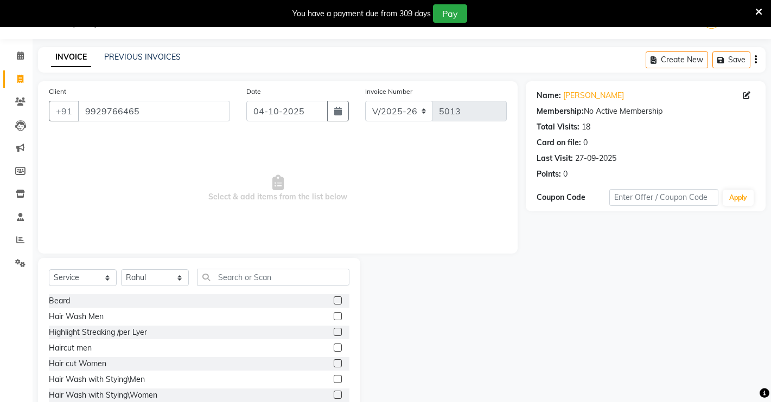
click at [334, 299] on label at bounding box center [338, 301] width 8 height 8
click at [334, 299] on input "checkbox" at bounding box center [337, 301] width 7 height 7
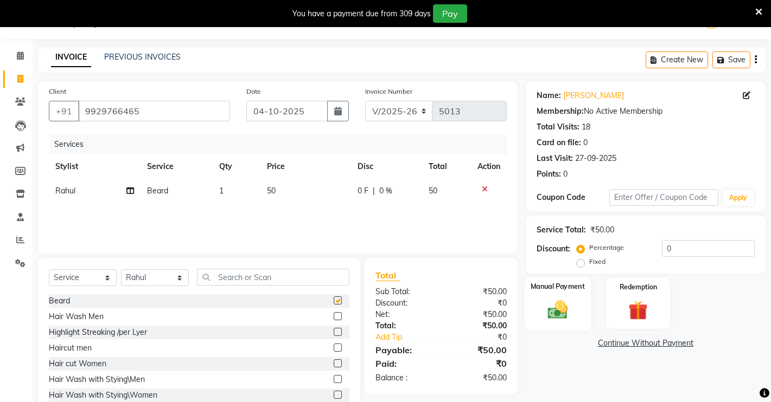
checkbox input "false"
click at [553, 288] on label "Manual Payment" at bounding box center [558, 287] width 54 height 10
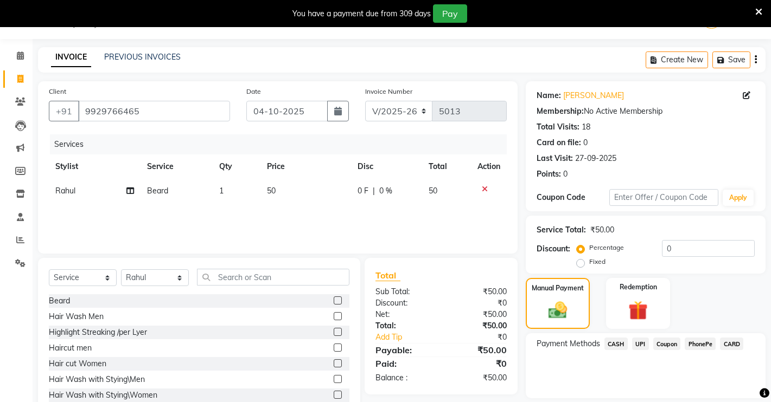
scroll to position [62, 0]
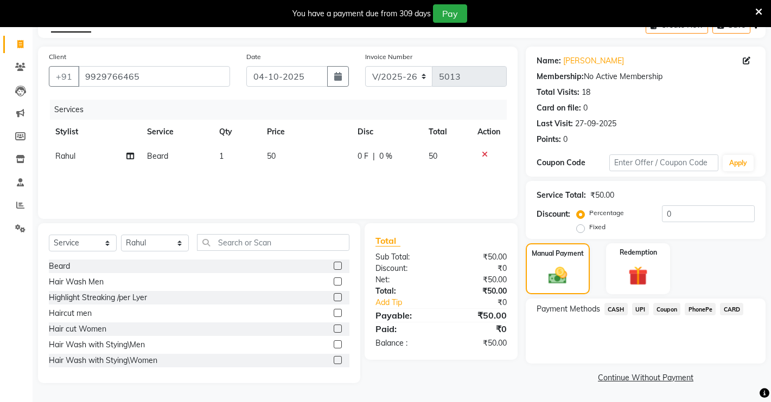
click at [641, 311] on span "UPI" at bounding box center [640, 309] width 17 height 12
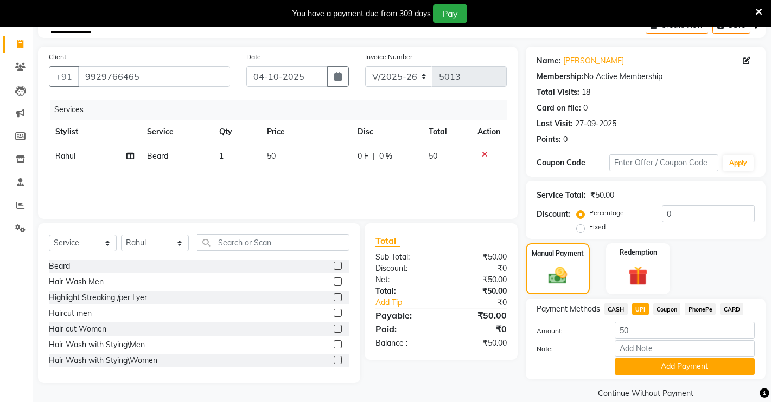
click at [613, 308] on span "CASH" at bounding box center [615, 309] width 23 height 12
click at [743, 371] on button "Add Payment" at bounding box center [685, 367] width 140 height 17
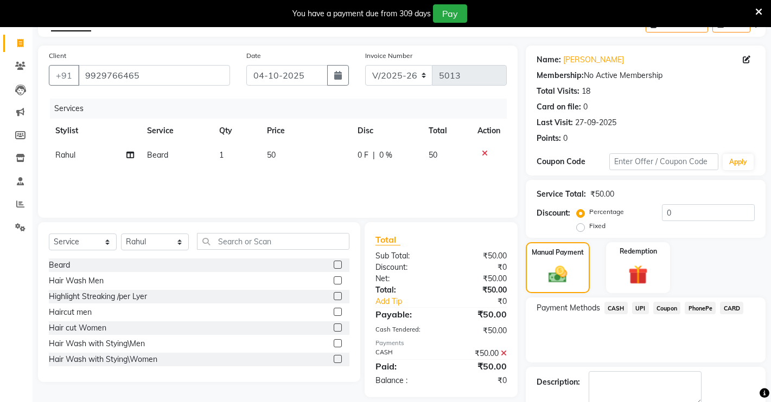
scroll to position [123, 0]
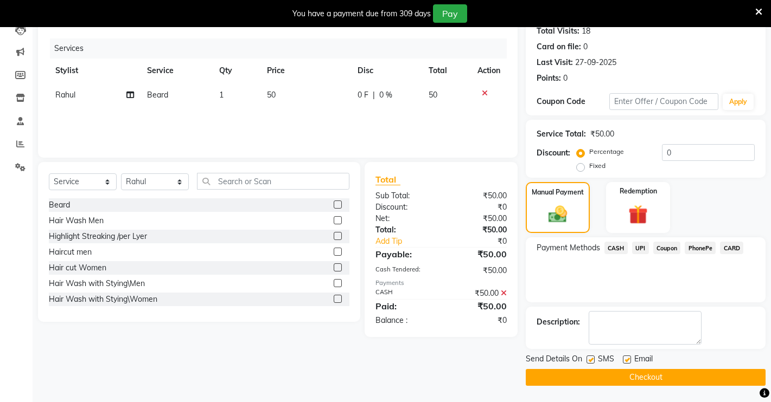
click at [725, 379] on button "Checkout" at bounding box center [646, 377] width 240 height 17
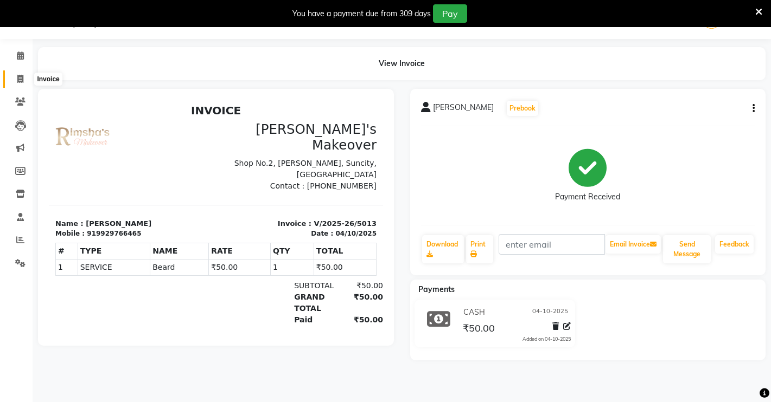
click at [22, 75] on icon at bounding box center [20, 79] width 6 height 8
select select "7317"
select select "service"
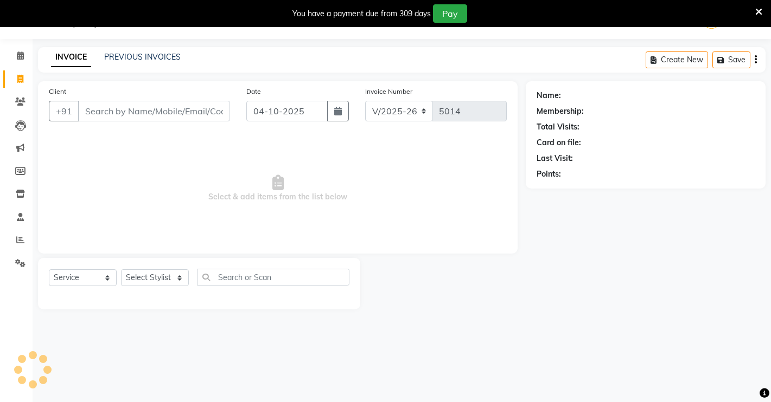
click at [101, 117] on input "Client" at bounding box center [154, 111] width 152 height 21
drag, startPoint x: 111, startPoint y: 114, endPoint x: 81, endPoint y: 127, distance: 32.6
click at [111, 123] on div "Client +91" at bounding box center [139, 108] width 197 height 44
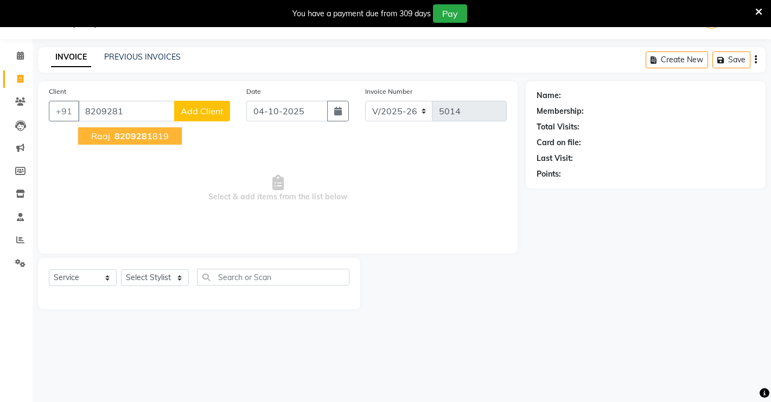
drag, startPoint x: 88, startPoint y: 133, endPoint x: 100, endPoint y: 133, distance: 11.9
click at [99, 133] on button "Raaj 8209281 819" at bounding box center [130, 135] width 104 height 17
type input "8209281819"
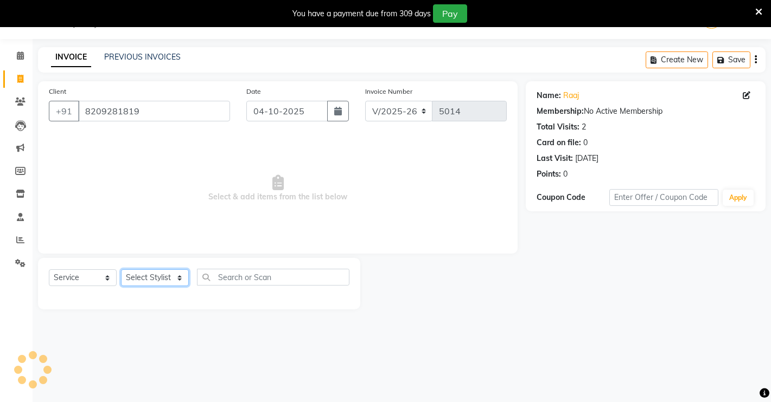
drag, startPoint x: 153, startPoint y: 279, endPoint x: 153, endPoint y: 270, distance: 9.2
click at [153, 279] on select "Select Stylist [PERSON_NAME] [PERSON_NAME] NAVEEN [MEDICAL_DATA][PERSON_NAME] […" at bounding box center [155, 278] width 68 height 17
select select "64880"
click at [121, 270] on select "Select Stylist [PERSON_NAME] [PERSON_NAME] NAVEEN [MEDICAL_DATA][PERSON_NAME] […" at bounding box center [155, 278] width 68 height 17
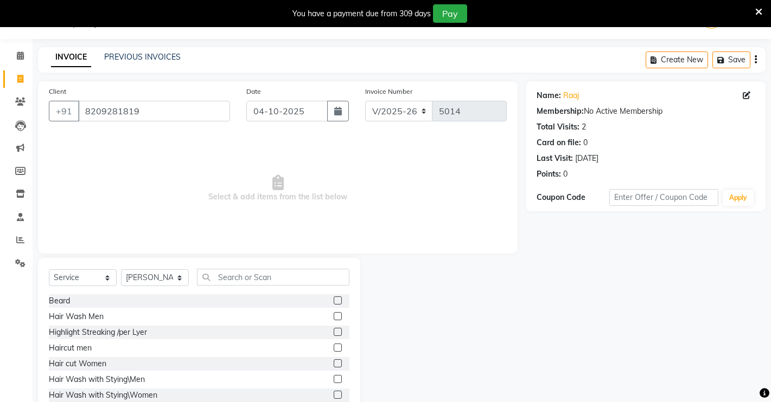
click at [334, 348] on label at bounding box center [338, 348] width 8 height 8
click at [334, 348] on input "checkbox" at bounding box center [337, 348] width 7 height 7
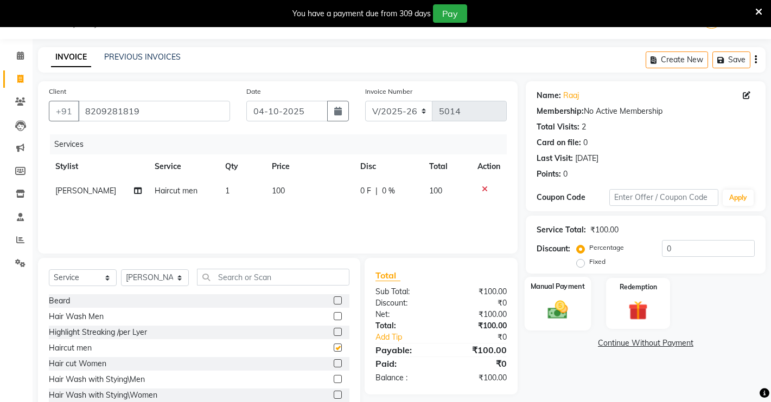
checkbox input "false"
click at [562, 317] on img at bounding box center [557, 309] width 33 height 23
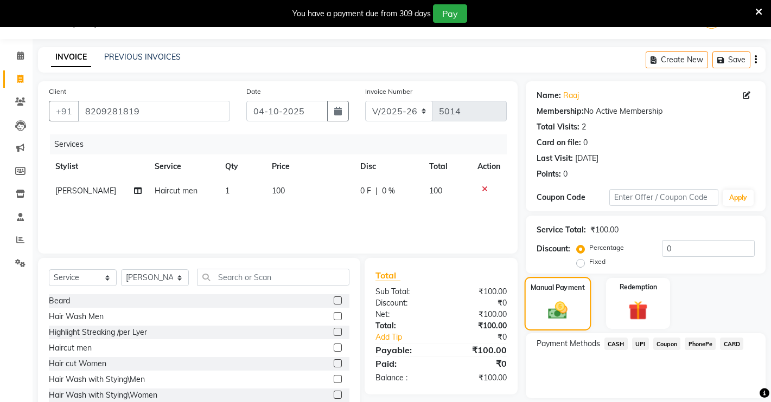
scroll to position [62, 0]
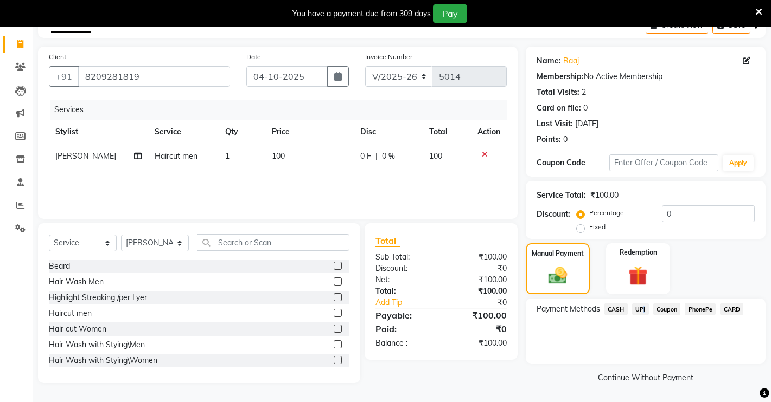
click at [642, 307] on span "UPI" at bounding box center [640, 309] width 17 height 12
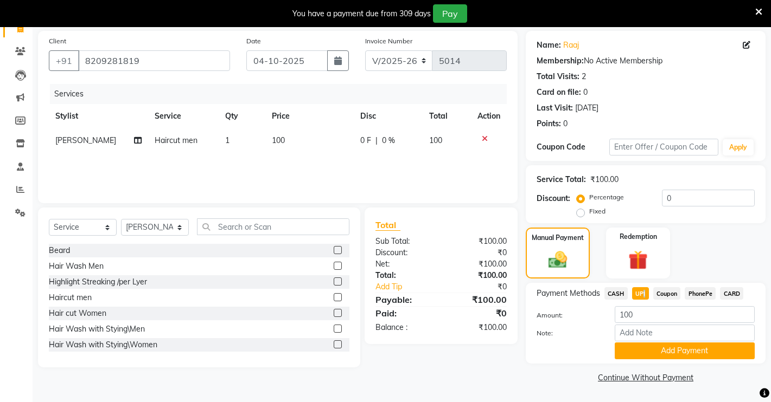
drag, startPoint x: 675, startPoint y: 348, endPoint x: 678, endPoint y: 338, distance: 10.3
click at [674, 348] on button "Add Payment" at bounding box center [685, 351] width 140 height 17
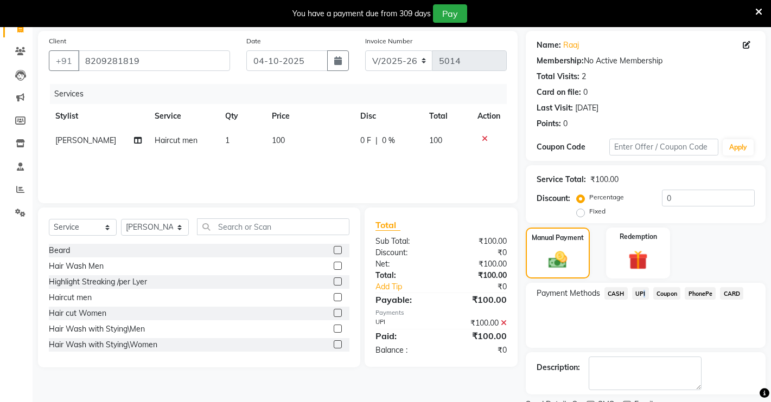
scroll to position [123, 0]
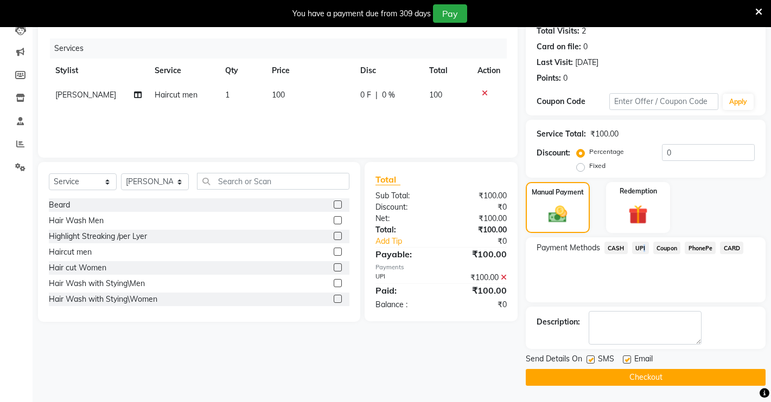
click at [668, 373] on button "Checkout" at bounding box center [646, 377] width 240 height 17
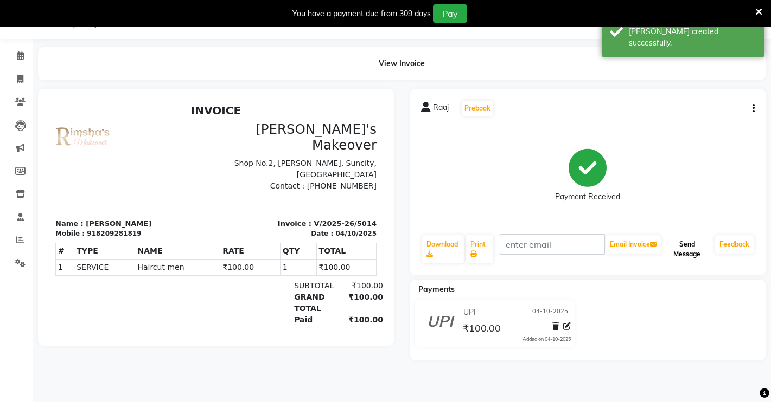
click at [673, 250] on button "Send Message" at bounding box center [687, 249] width 48 height 28
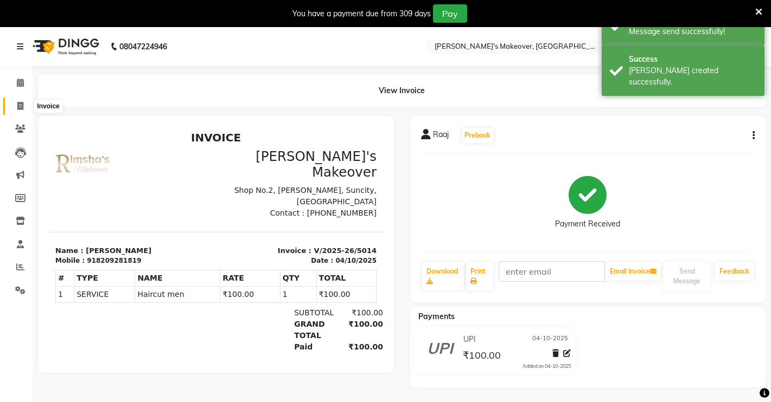
click at [17, 108] on icon at bounding box center [20, 106] width 6 height 8
select select "service"
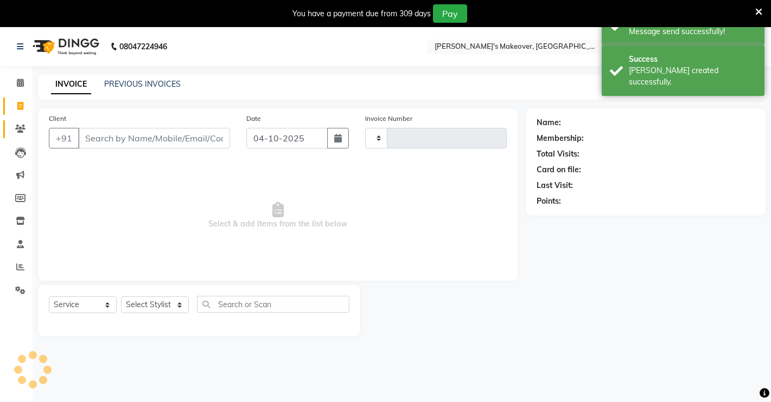
scroll to position [27, 0]
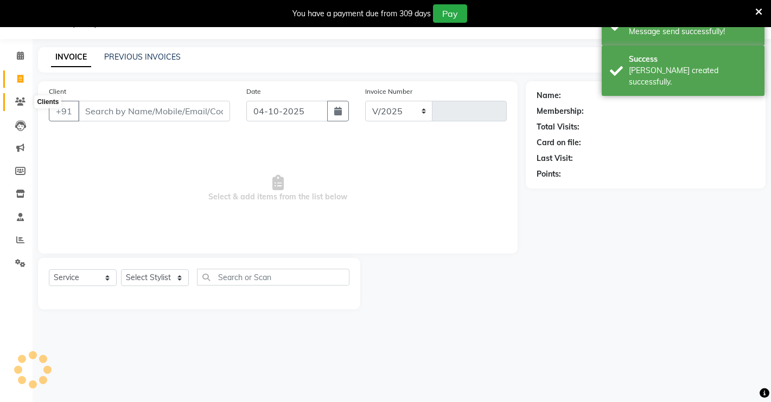
select select "7317"
type input "5015"
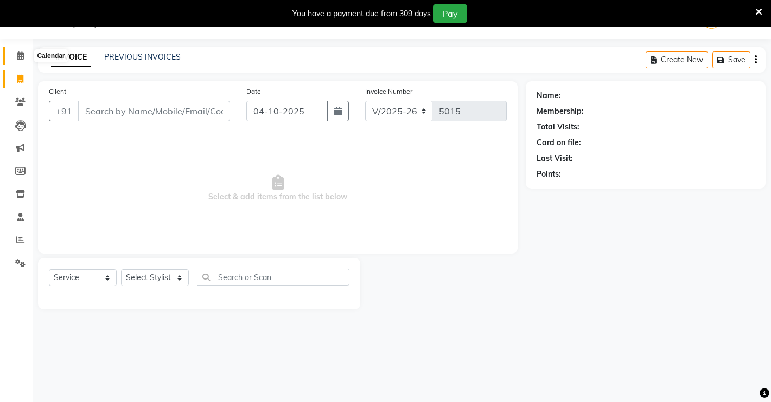
click at [21, 57] on icon at bounding box center [20, 56] width 7 height 8
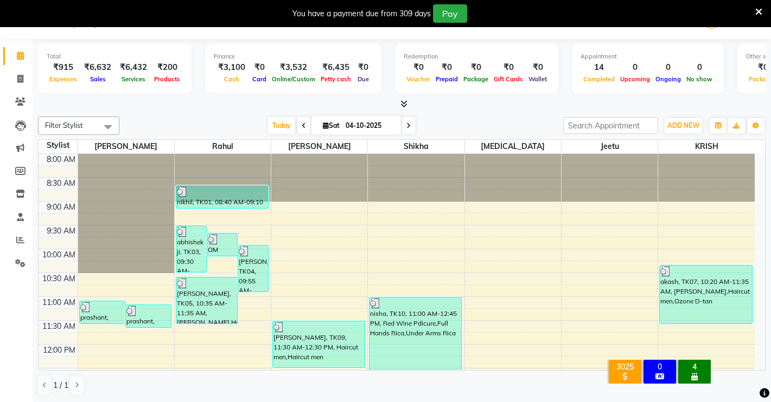
drag, startPoint x: 679, startPoint y: 108, endPoint x: 686, endPoint y: 113, distance: 8.1
click at [681, 113] on div "Total ₹915 Expenses ₹6,632 Sales ₹6,432 Services ₹200 Products Finance ₹3,100 C…" at bounding box center [402, 221] width 738 height 364
click at [681, 118] on button "ADD NEW Toggle Dropdown" at bounding box center [683, 125] width 37 height 15
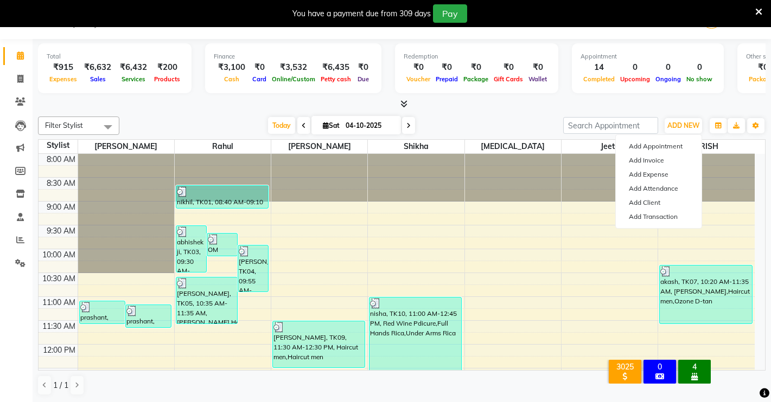
drag, startPoint x: 517, startPoint y: 81, endPoint x: 0, endPoint y: 308, distance: 564.5
click at [479, 126] on div "Total ₹915 Expenses ₹6,632 Sales ₹6,432 Services ₹200 Products Finance ₹3,100 C…" at bounding box center [402, 221] width 738 height 364
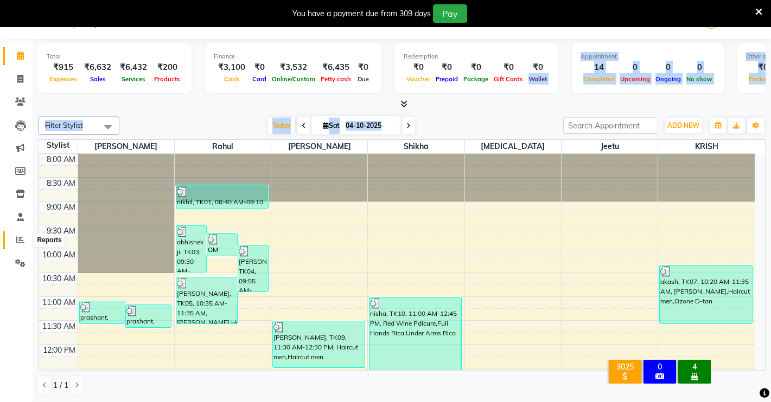
click at [19, 237] on icon at bounding box center [20, 240] width 8 height 8
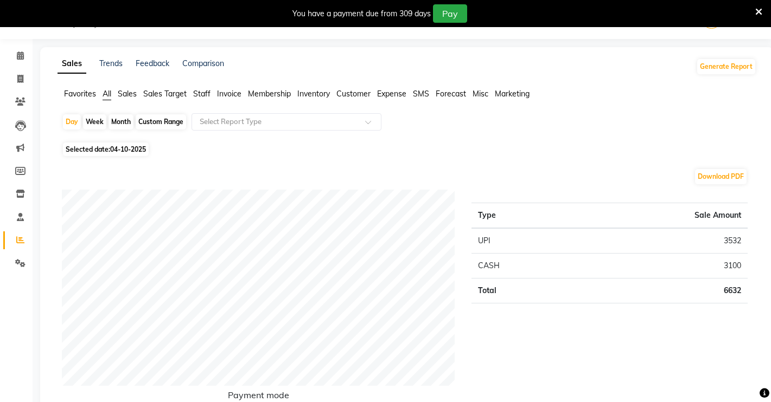
click at [406, 91] on span "Expense" at bounding box center [391, 94] width 29 height 10
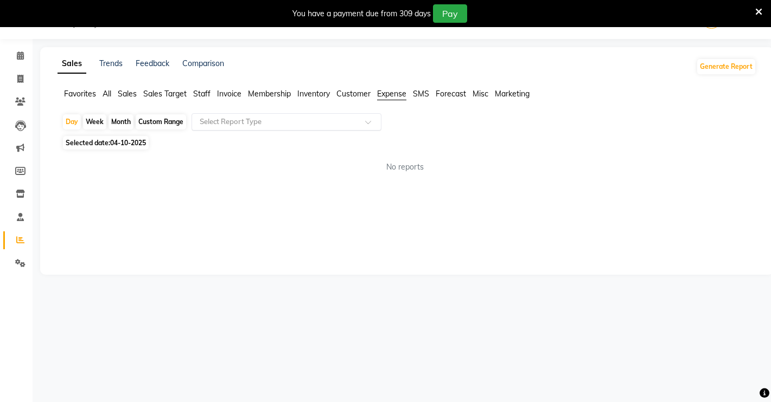
click at [371, 123] on span at bounding box center [372, 125] width 14 height 11
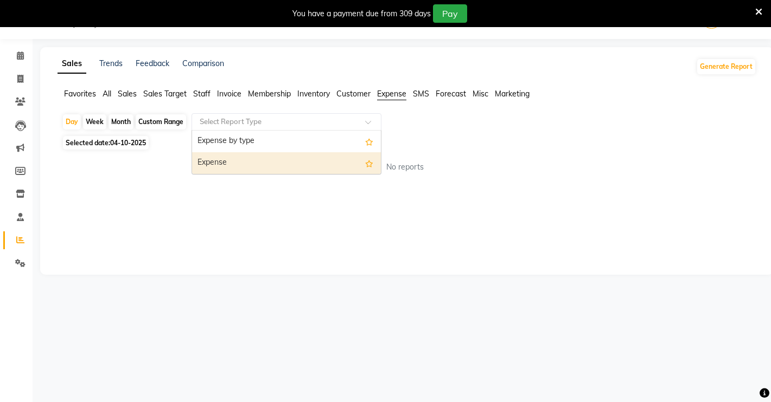
click at [326, 164] on div "Expense" at bounding box center [286, 163] width 189 height 22
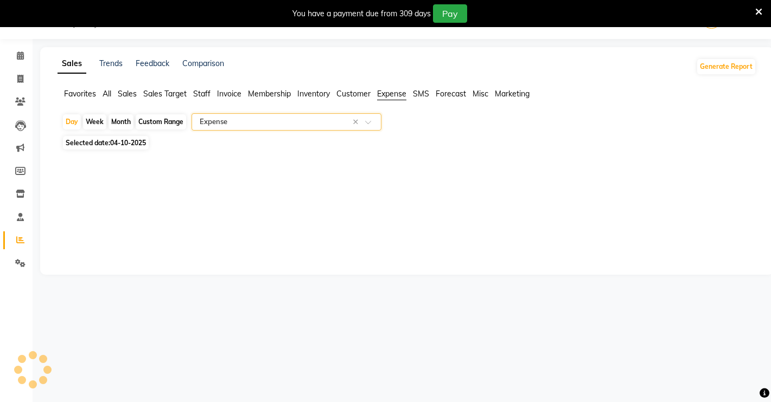
select select "filtered_report"
select select "pdf"
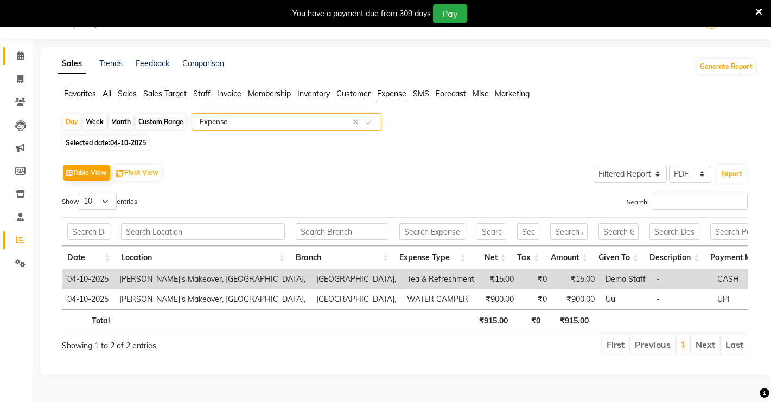
click at [18, 63] on link "Calendar" at bounding box center [16, 56] width 26 height 18
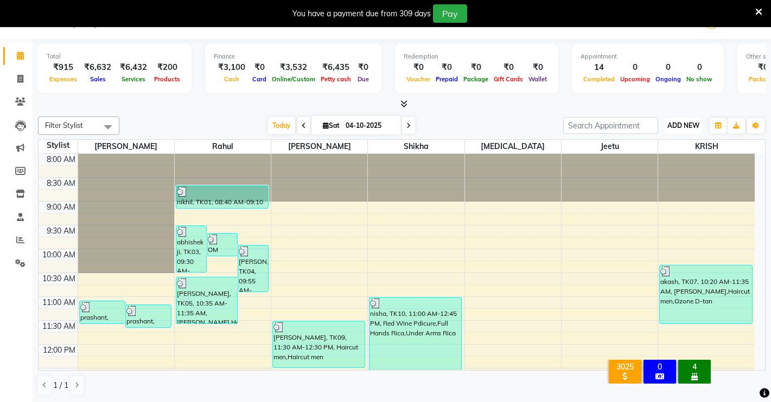
click at [693, 119] on button "ADD NEW Toggle Dropdown" at bounding box center [683, 125] width 37 height 15
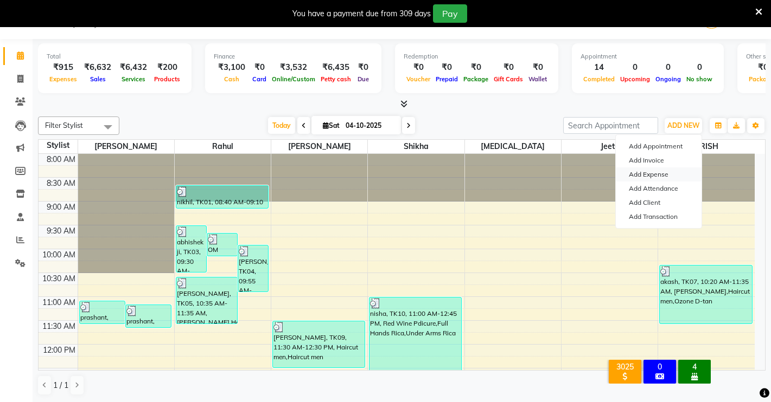
click at [642, 174] on link "Add Expense" at bounding box center [659, 175] width 86 height 14
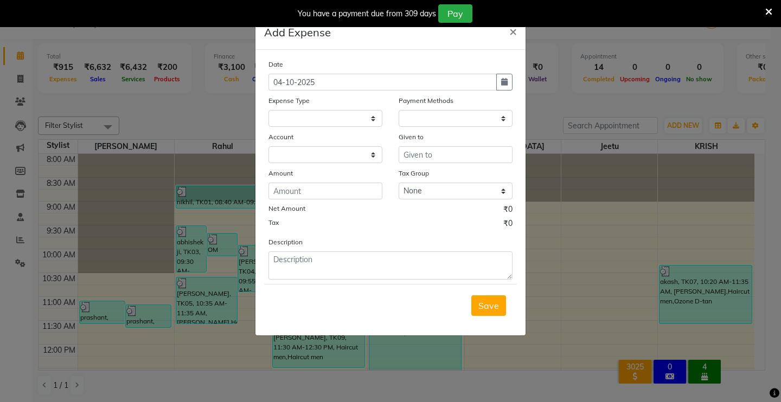
select select "1"
select select "6406"
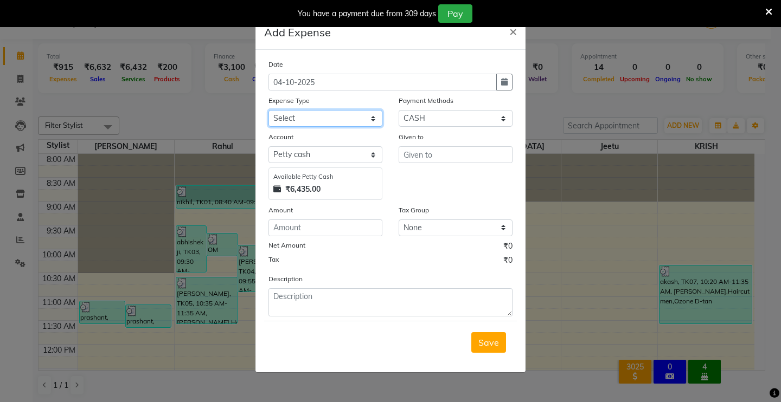
click at [331, 135] on div "Date [DATE] Expense Type Select Advance Salary Baba Bank Service Charges CLEANI…" at bounding box center [391, 188] width 244 height 258
select select "24032"
click at [269, 110] on select "Select Advance Salary Baba Bank Service Charges CLEANING Clinical charges DM SI…" at bounding box center [326, 118] width 114 height 17
click at [353, 220] on input "number" at bounding box center [326, 228] width 114 height 17
type input "5"
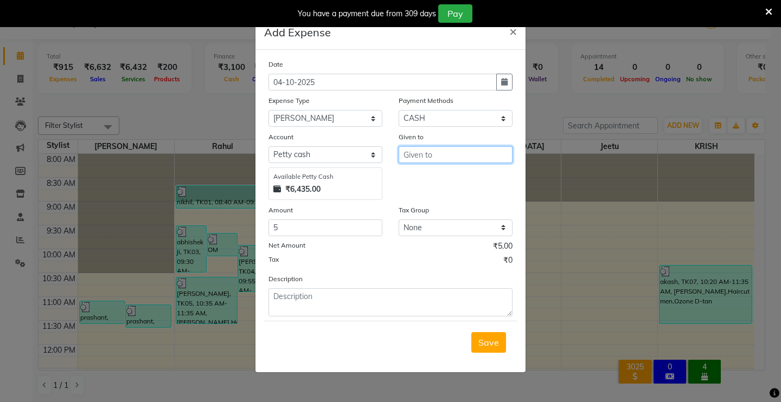
click at [455, 162] on input "text" at bounding box center [456, 154] width 114 height 17
type input "BABA"
click at [502, 346] on button "Save" at bounding box center [488, 343] width 35 height 21
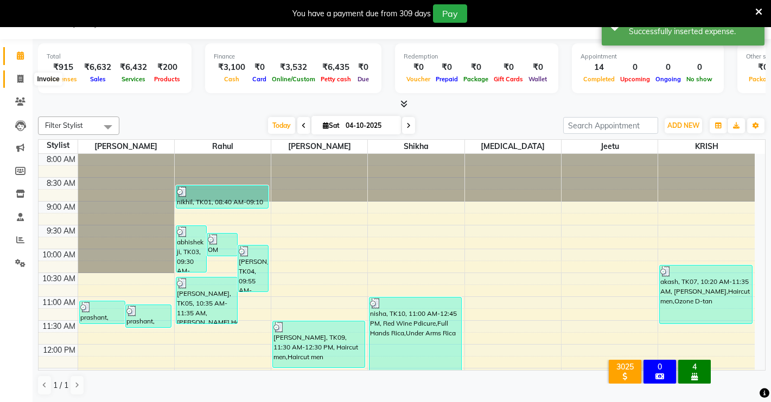
click at [24, 73] on span at bounding box center [20, 79] width 19 height 12
select select "service"
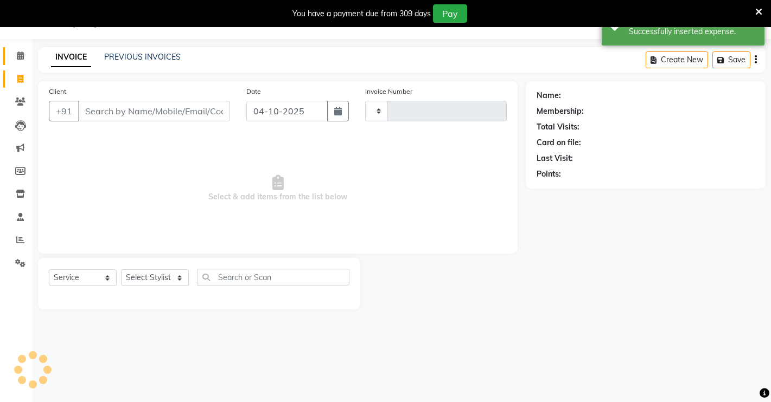
click at [25, 43] on div "Calendar Invoice Clients Leads Marketing Members Inventory Staff Reports Settin…" at bounding box center [73, 208] width 146 height 355
type input "5015"
select select "7317"
click at [24, 52] on icon at bounding box center [20, 56] width 7 height 8
